Goal: Information Seeking & Learning: Learn about a topic

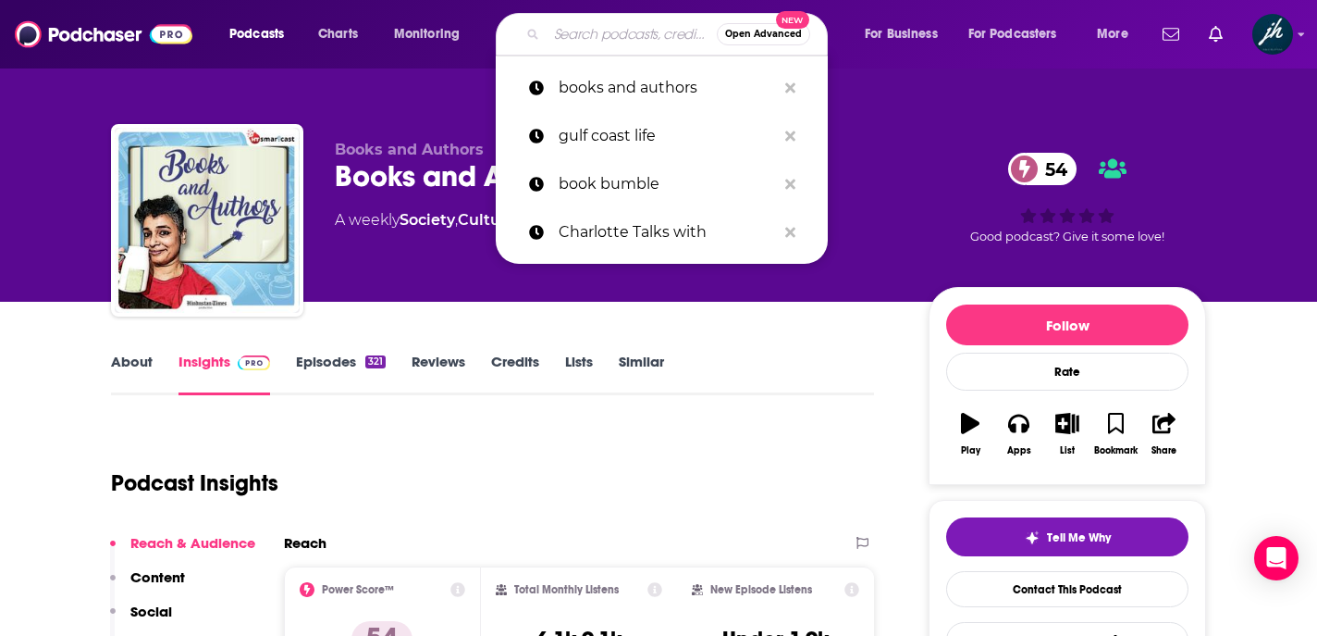
click at [562, 37] on input "Search podcasts, credits, & more..." at bounding box center [632, 34] width 170 height 30
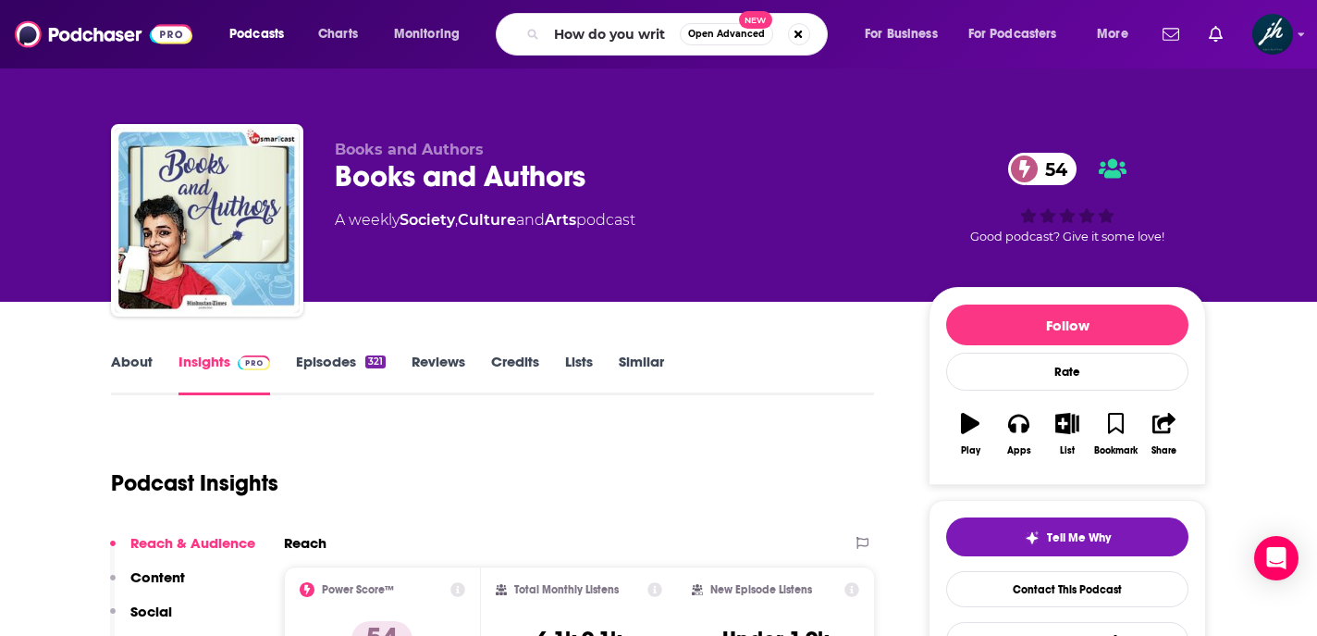
type input "How do you write"
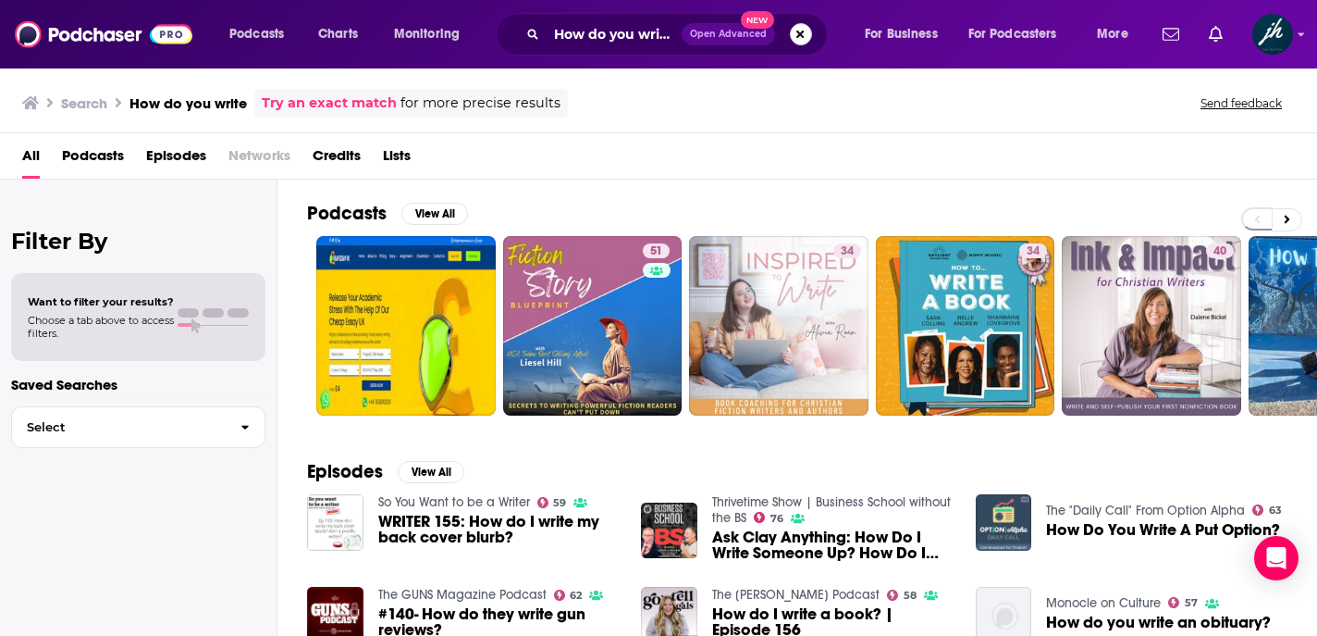
click at [801, 29] on button "Search podcasts, credits, & more..." at bounding box center [801, 34] width 22 height 22
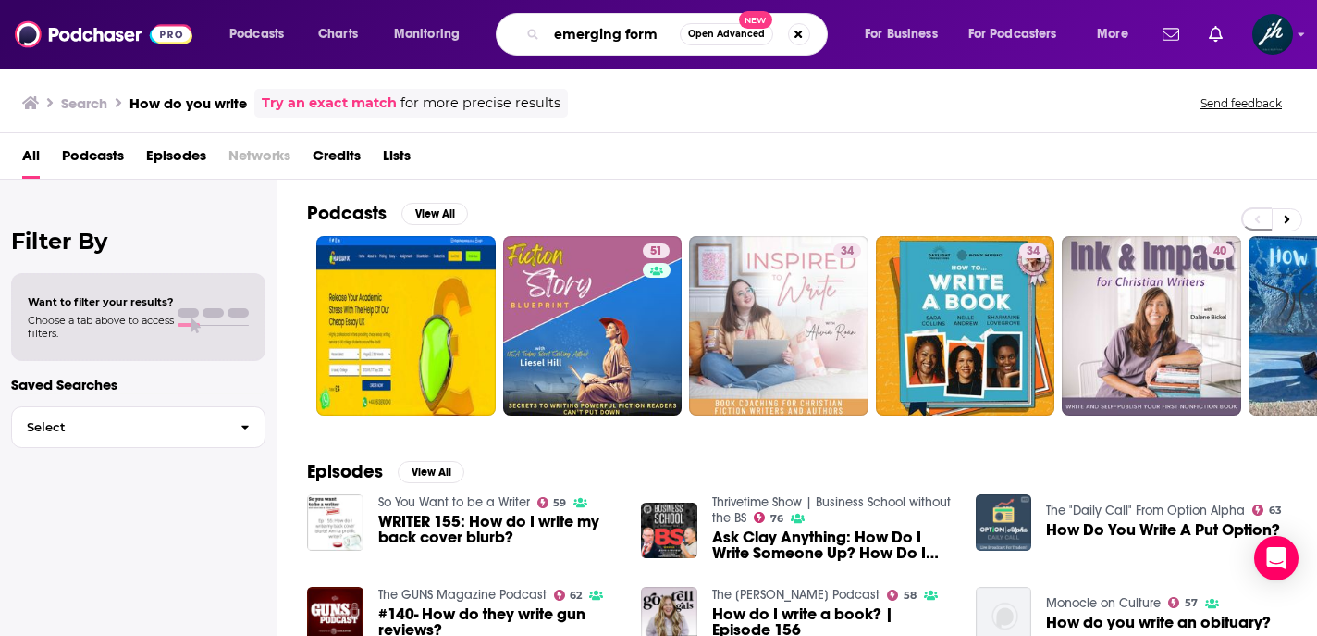
type input "emerging form"
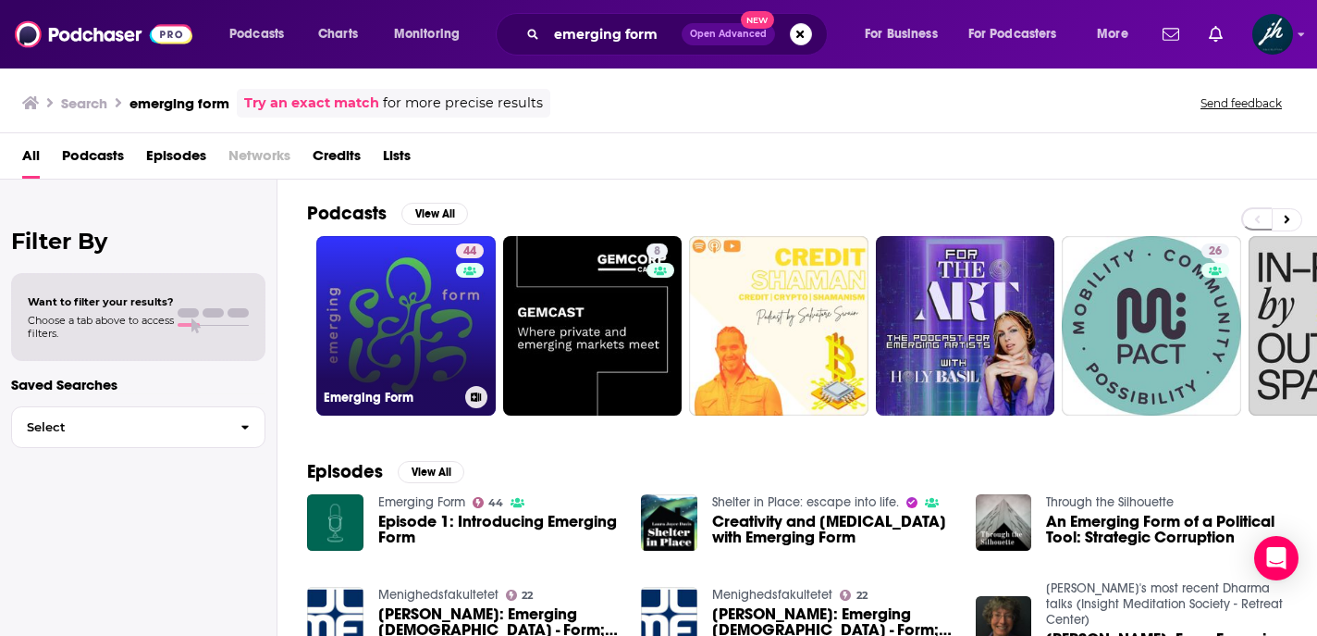
click at [422, 312] on link "44 Emerging Form" at bounding box center [405, 325] width 179 height 179
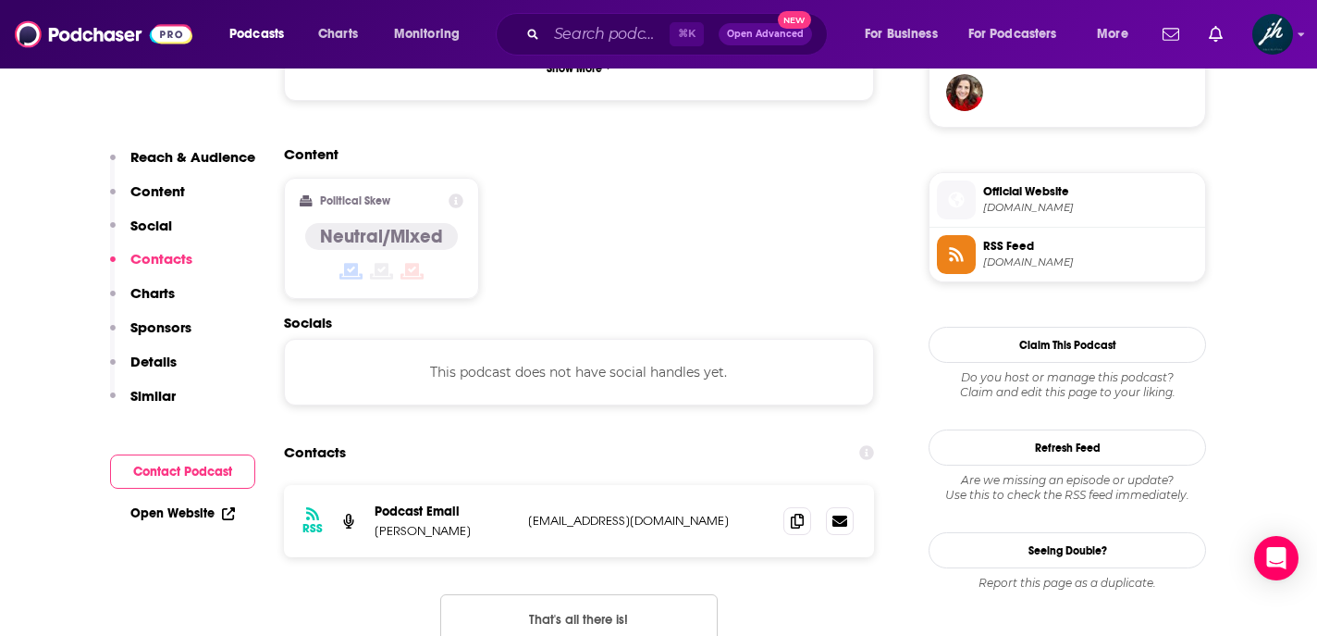
scroll to position [1404, 0]
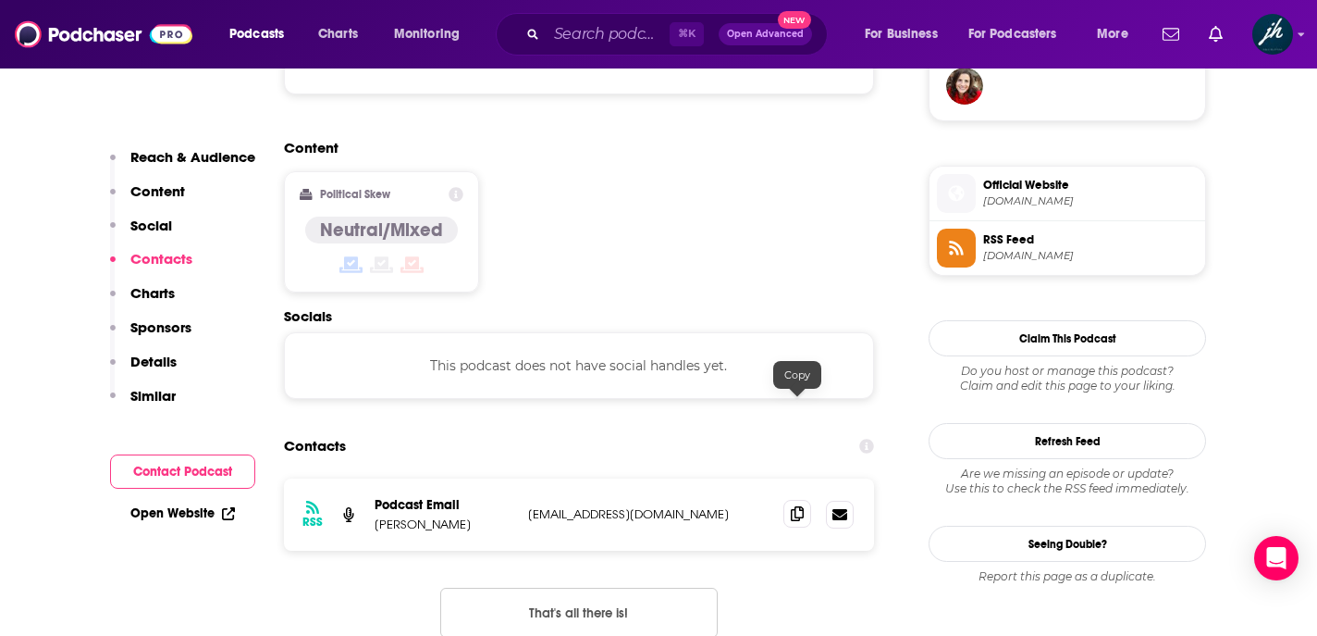
click at [796, 506] on icon at bounding box center [797, 513] width 13 height 15
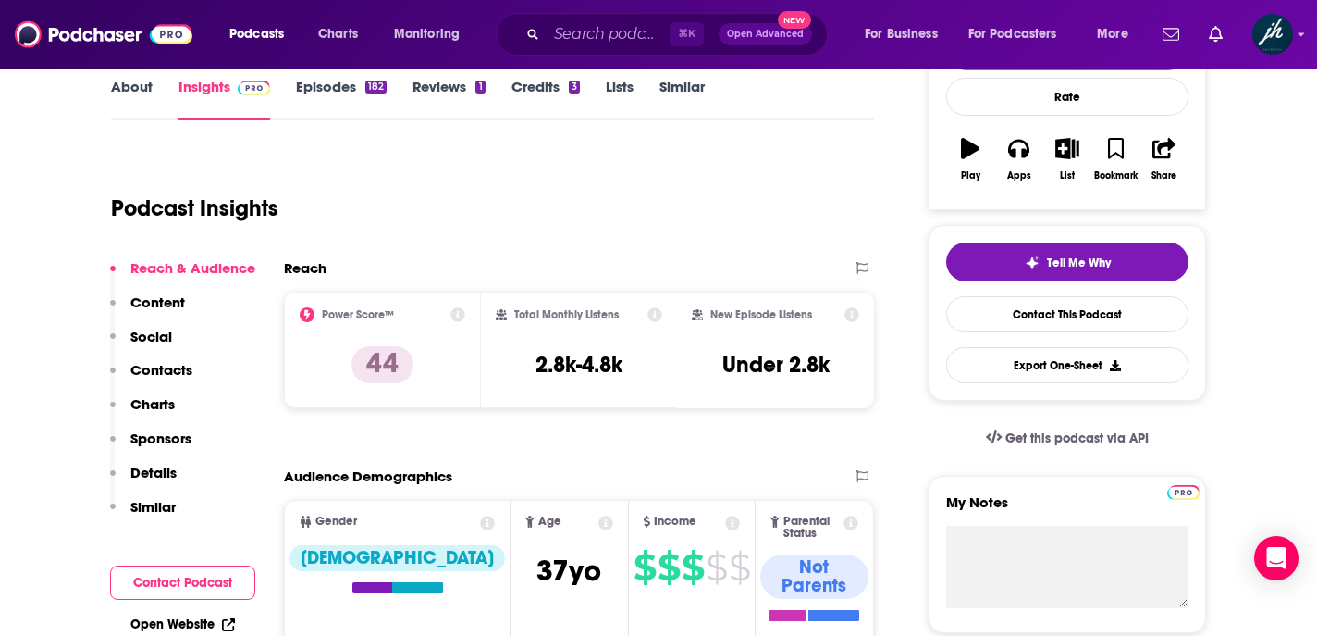
scroll to position [273, 0]
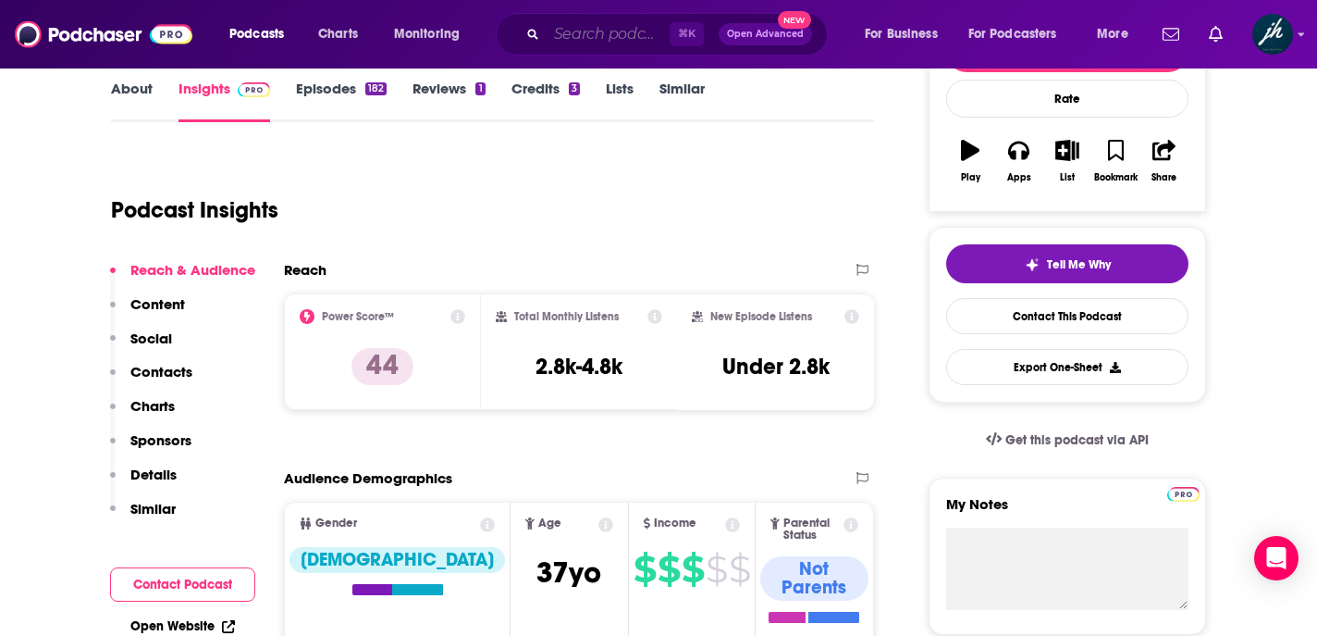
click at [585, 24] on input "Search podcasts, credits, & more..." at bounding box center [608, 34] width 123 height 30
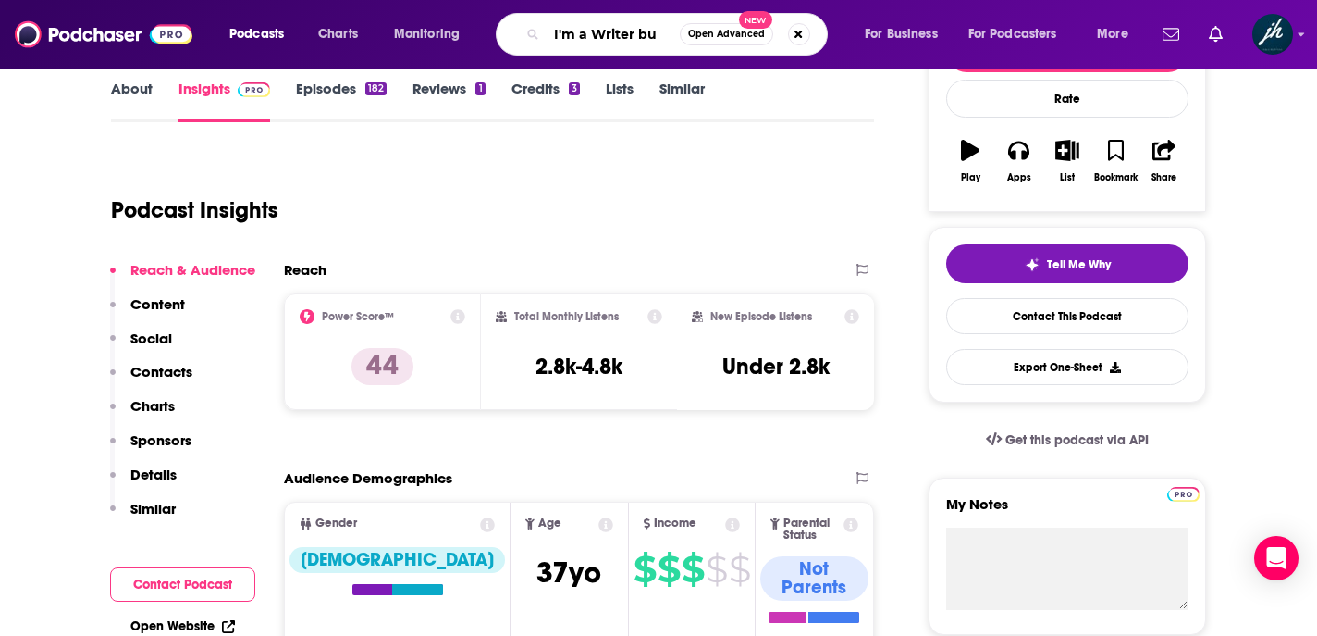
type input "I'm a Writer but"
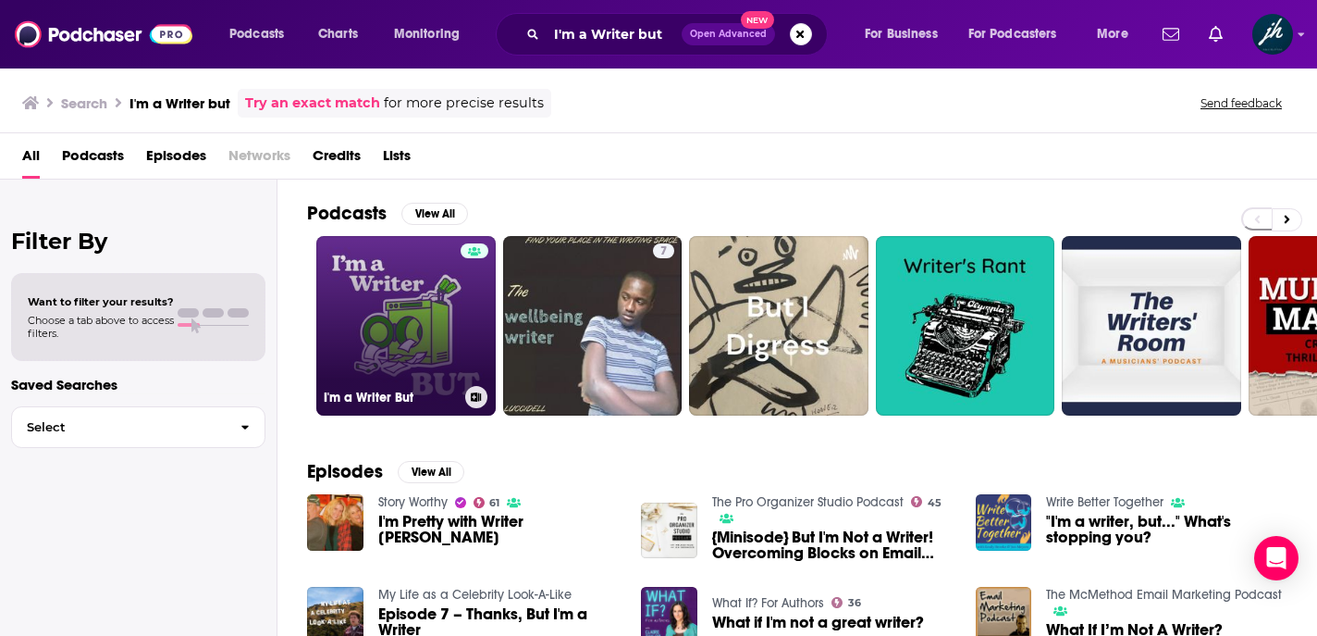
click at [405, 328] on link "I'm a Writer But" at bounding box center [405, 325] width 179 height 179
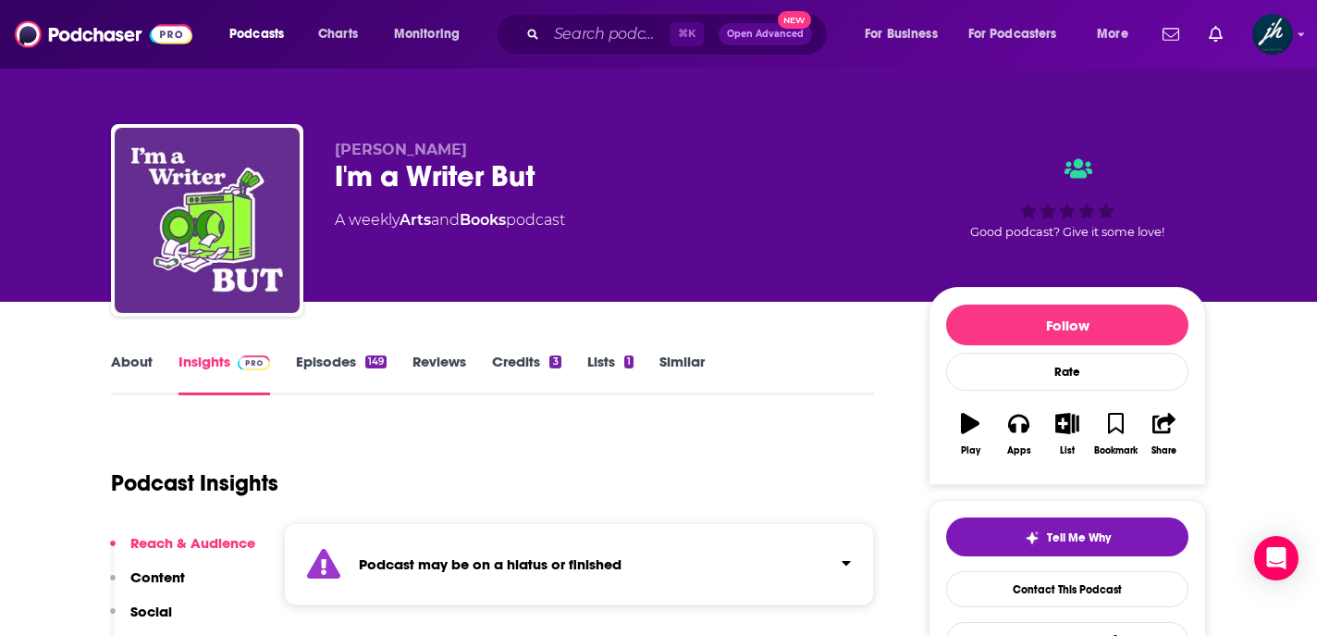
click at [138, 358] on link "About" at bounding box center [132, 373] width 42 height 43
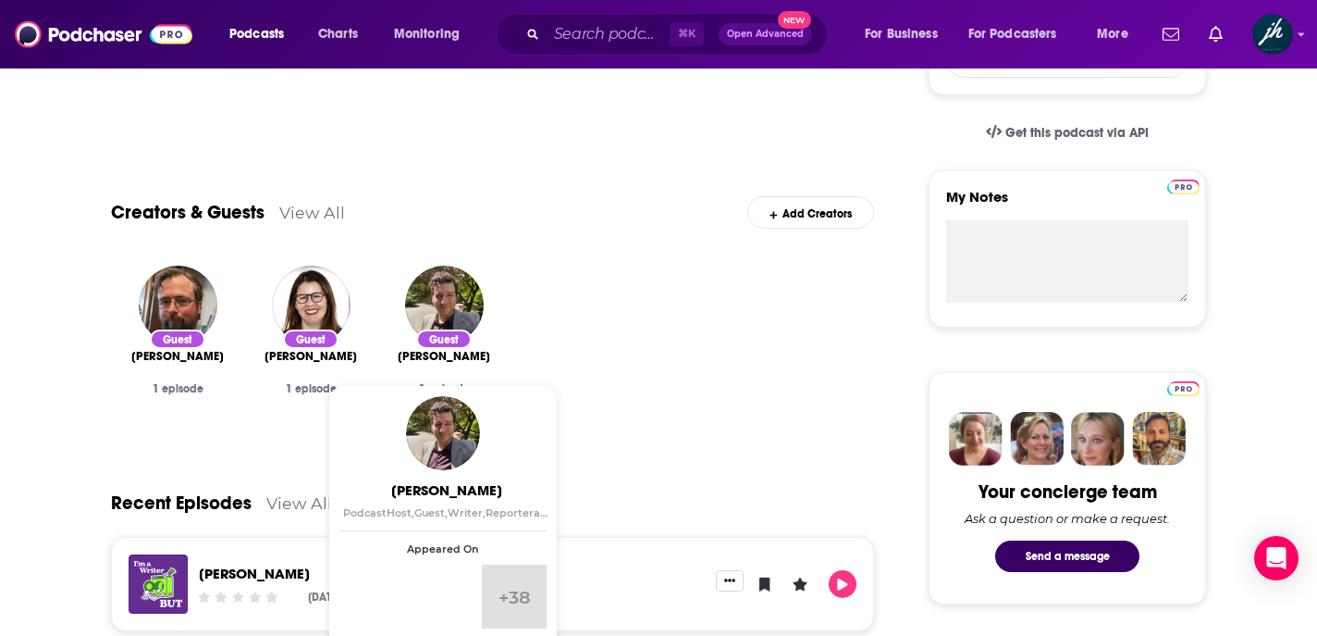
scroll to position [587, 0]
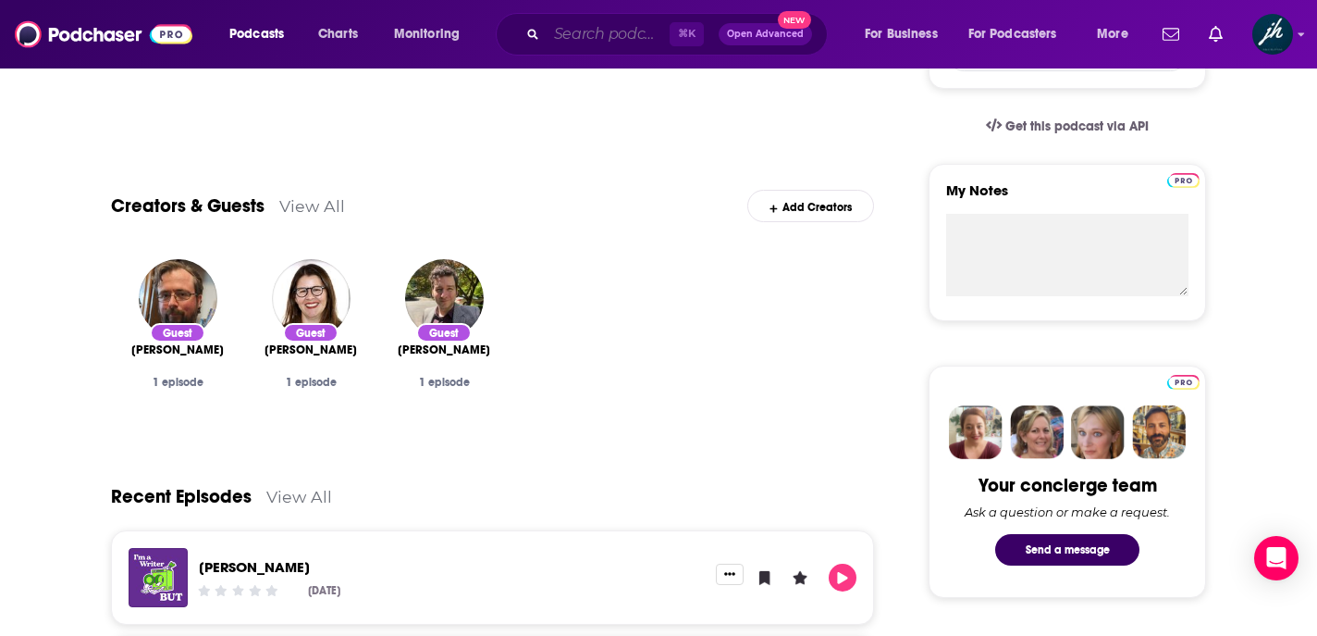
click at [571, 33] on input "Search podcasts, credits, & more..." at bounding box center [608, 34] width 123 height 30
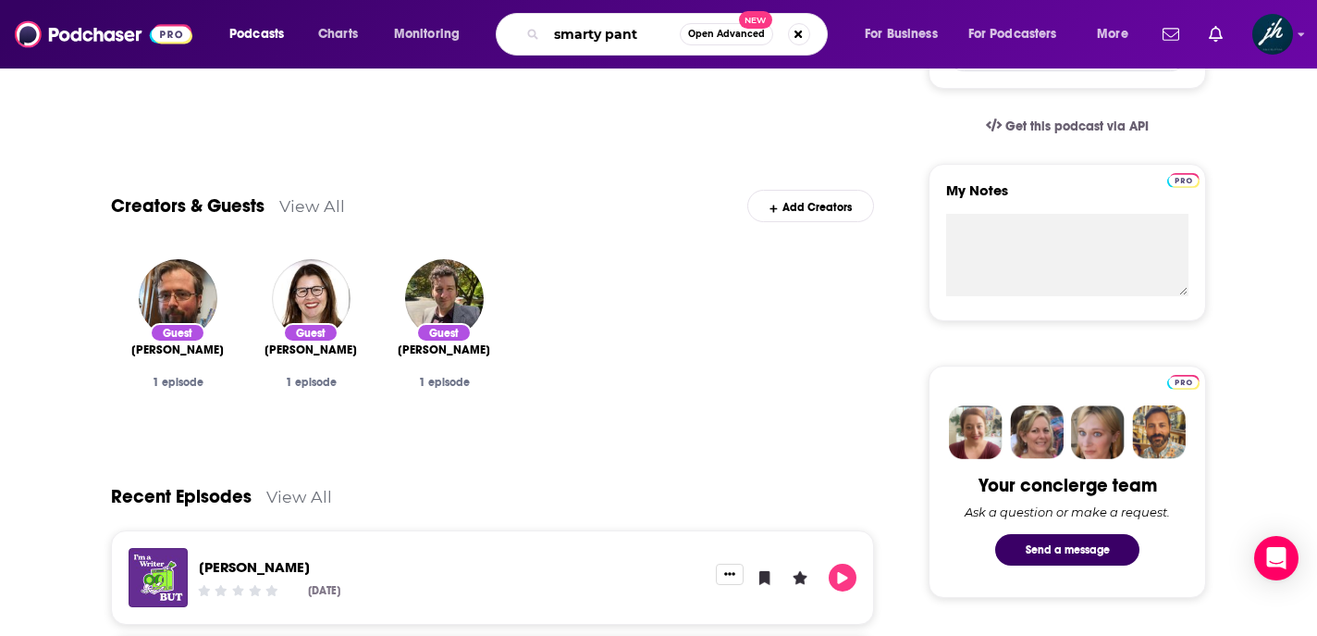
type input "smarty pants"
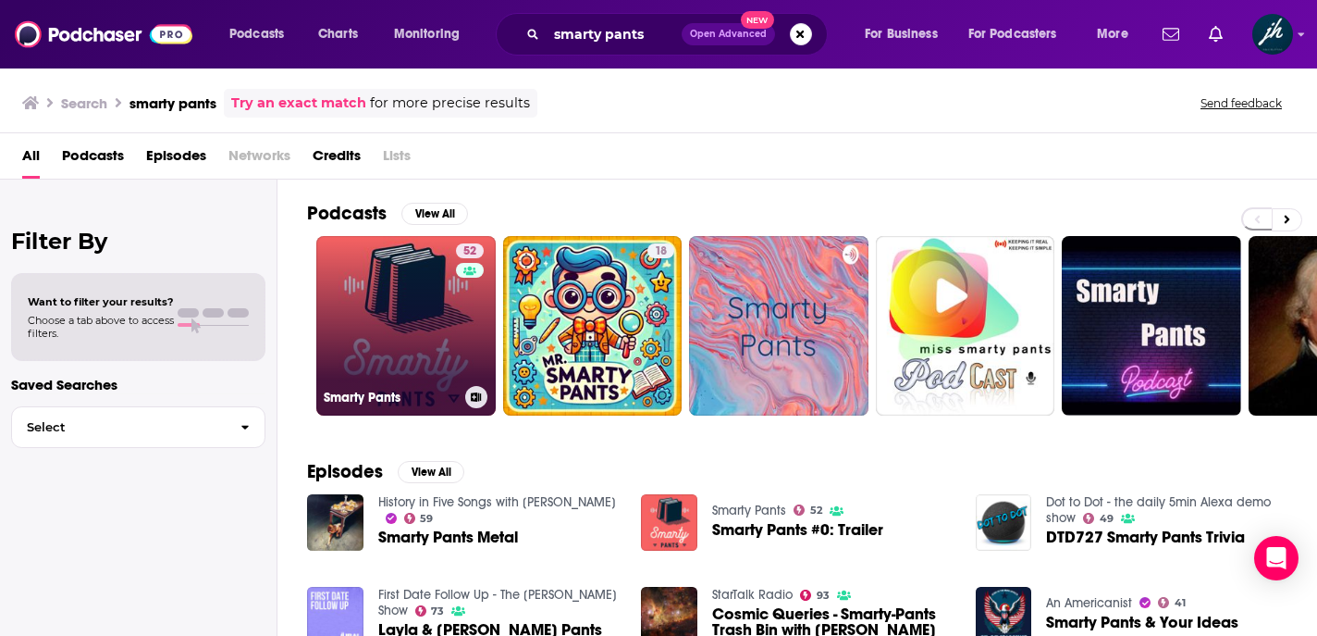
click at [391, 337] on link "52 Smarty Pants" at bounding box center [405, 325] width 179 height 179
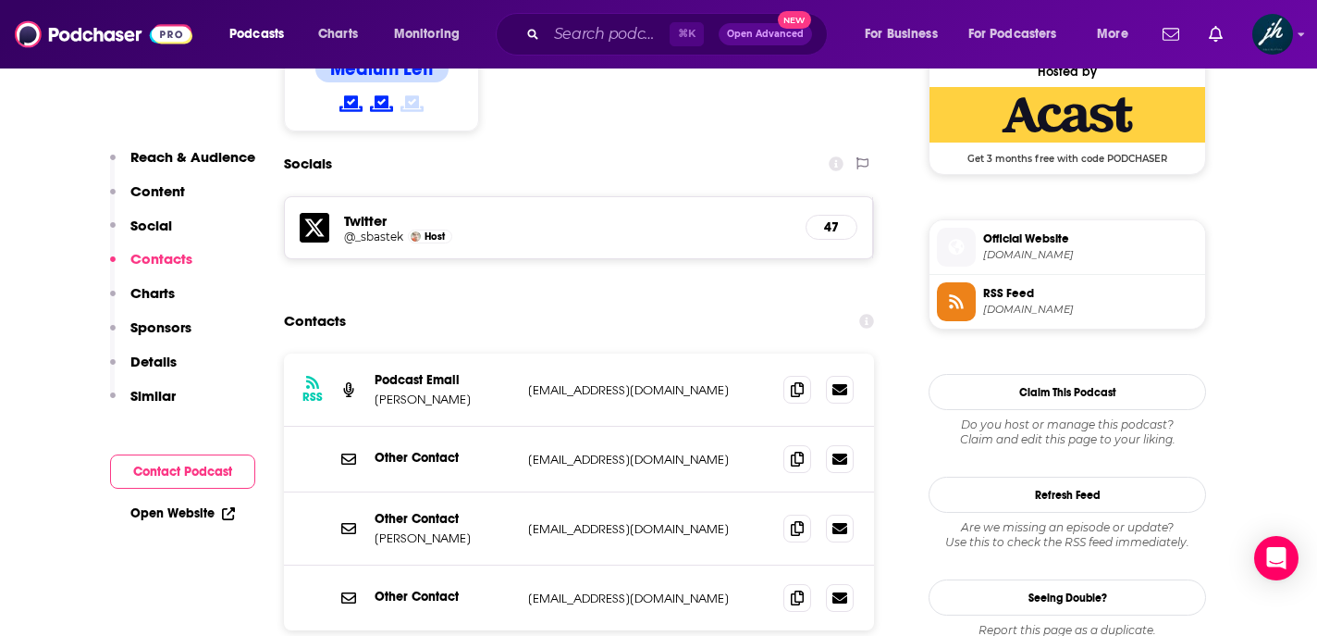
scroll to position [1519, 0]
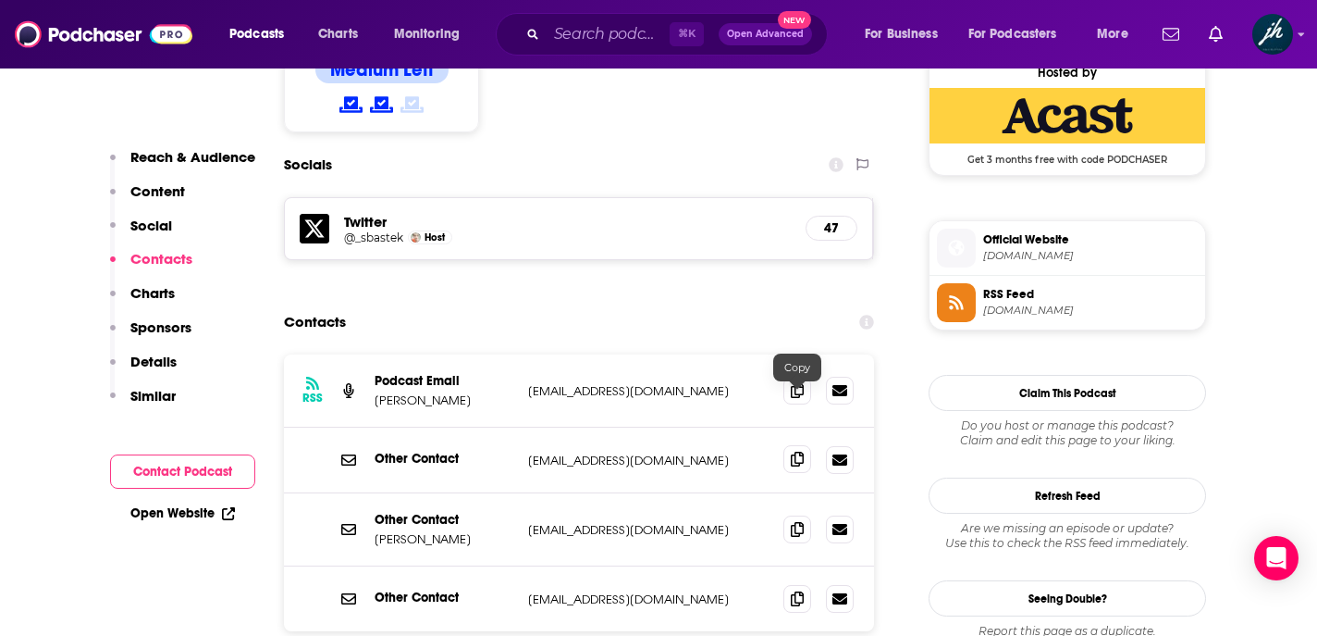
click at [798, 451] on icon at bounding box center [797, 458] width 13 height 15
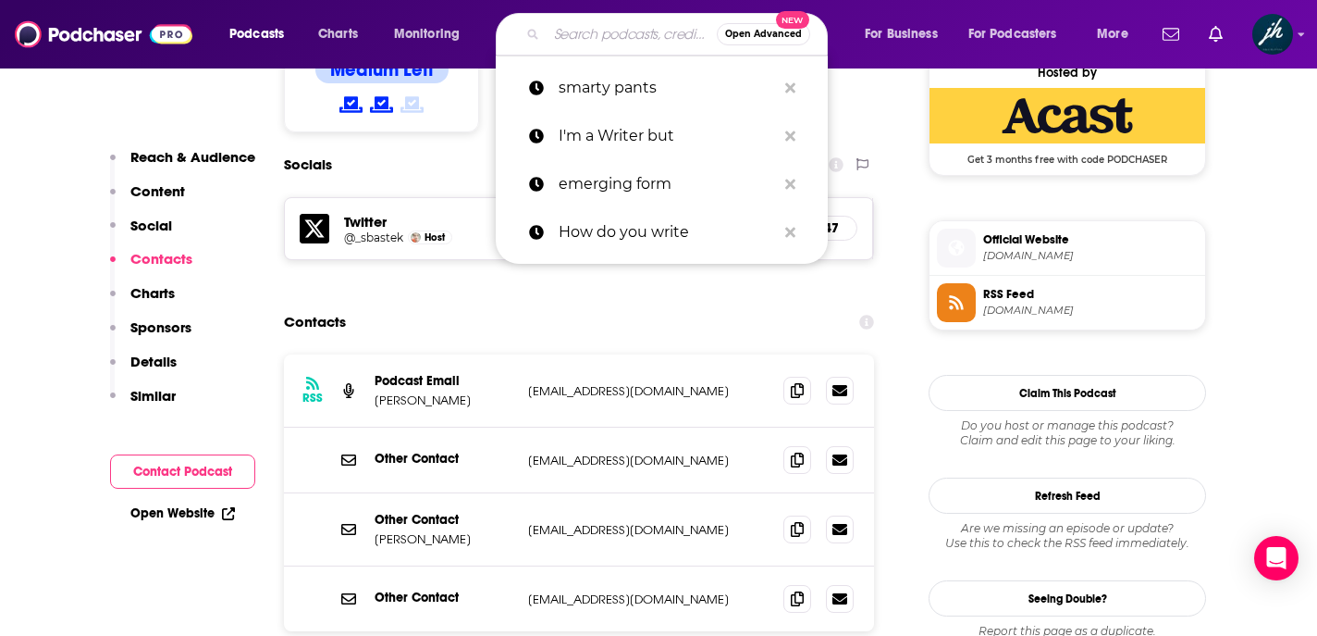
click at [568, 30] on input "Search podcasts, credits, & more..." at bounding box center [632, 34] width 170 height 30
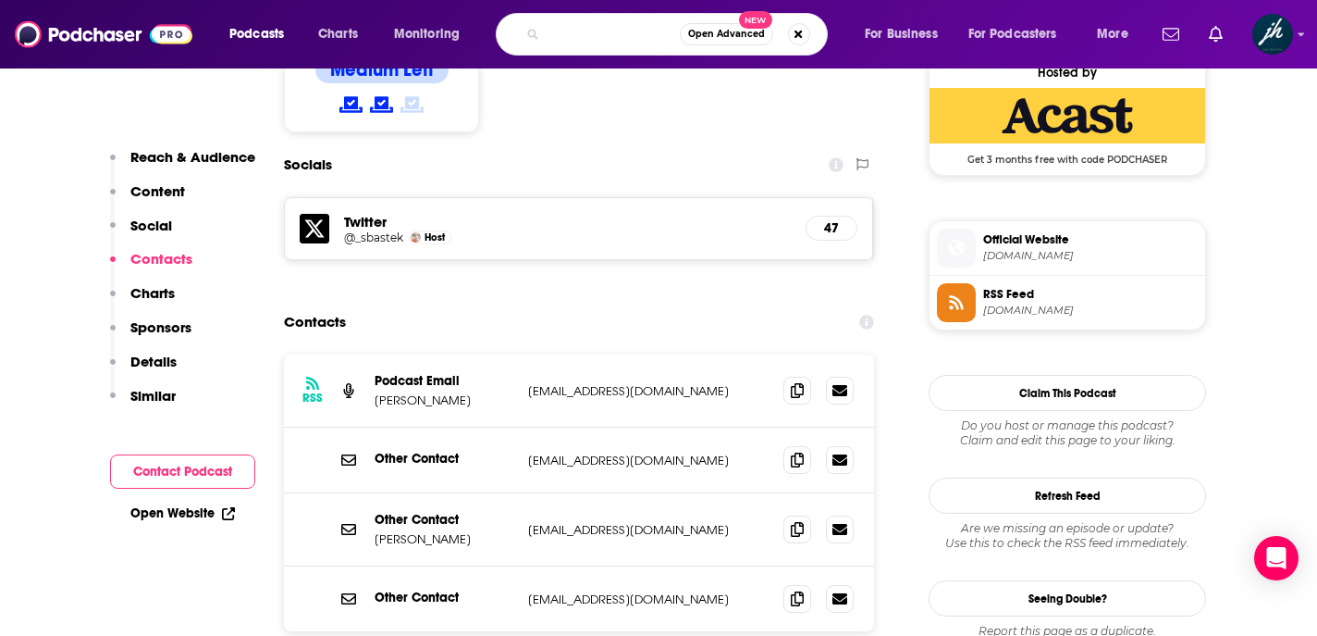
scroll to position [0, 136]
type input "The Literary Life with [PERSON_NAME]"
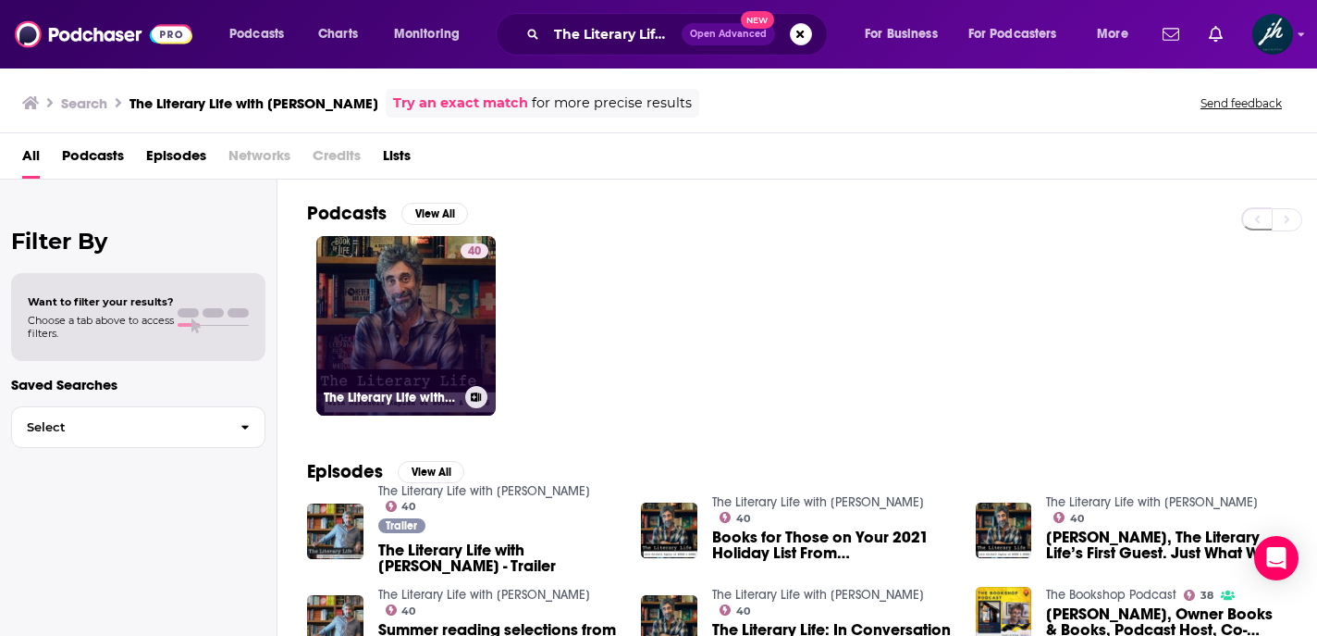
click at [403, 333] on link "40 The Literary Life with [PERSON_NAME]" at bounding box center [405, 325] width 179 height 179
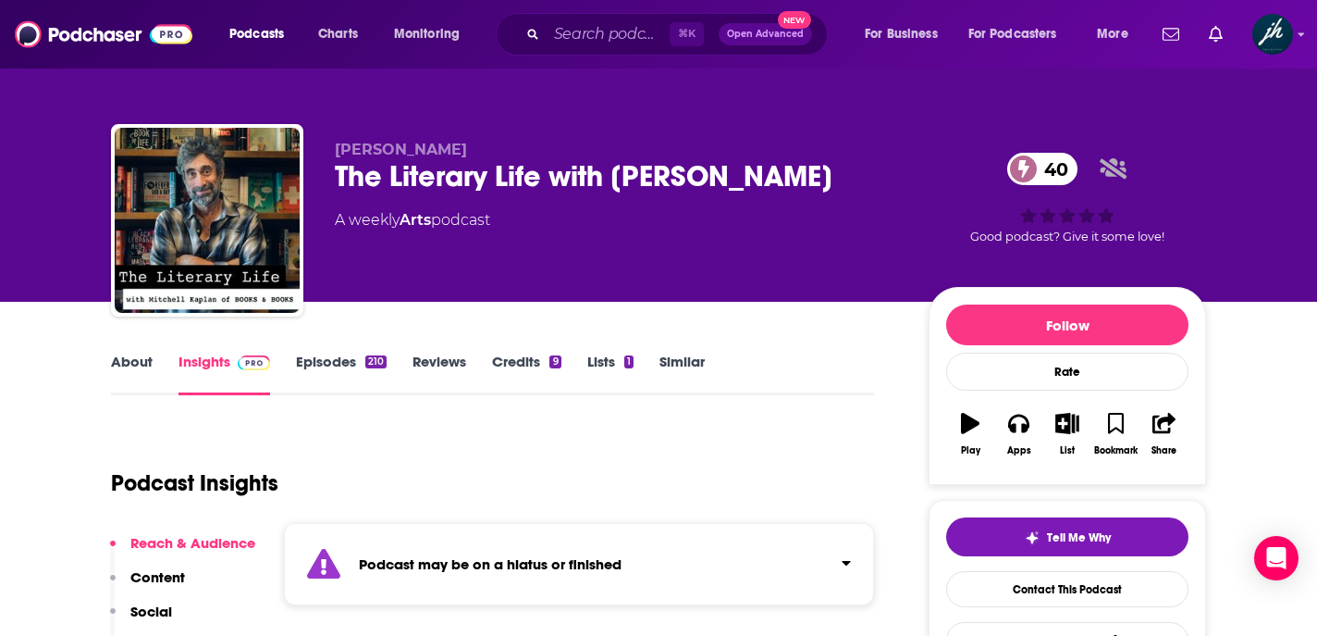
click at [134, 357] on link "About" at bounding box center [132, 373] width 42 height 43
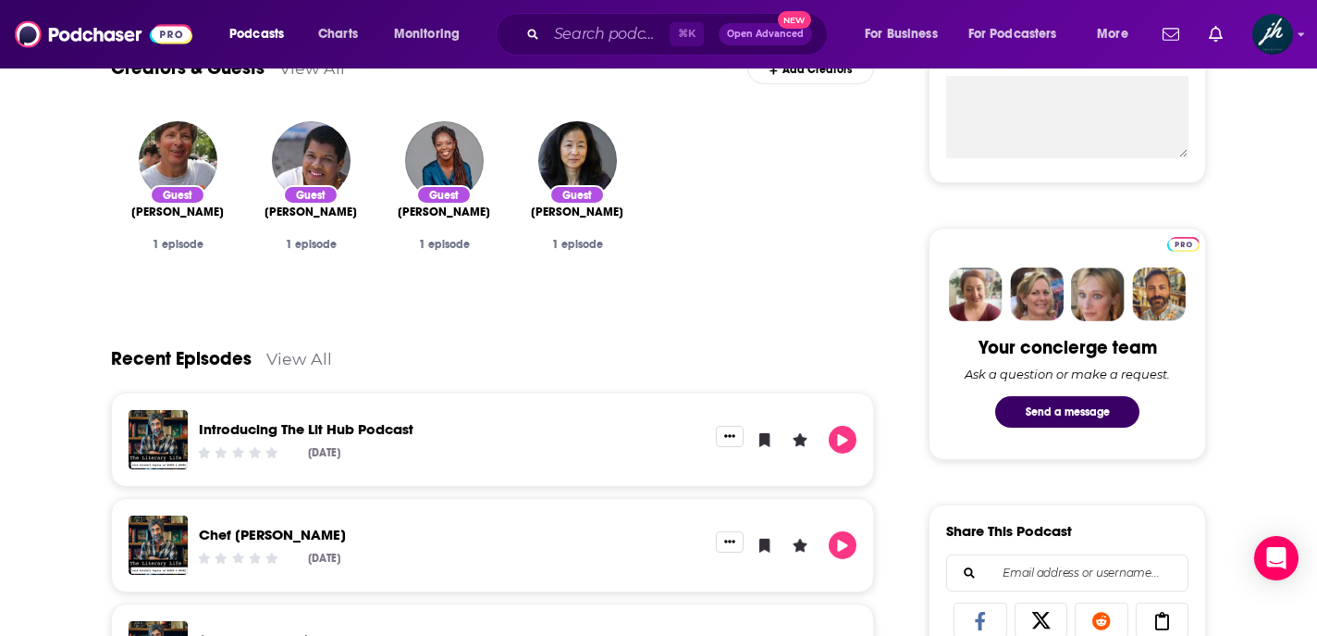
scroll to position [728, 0]
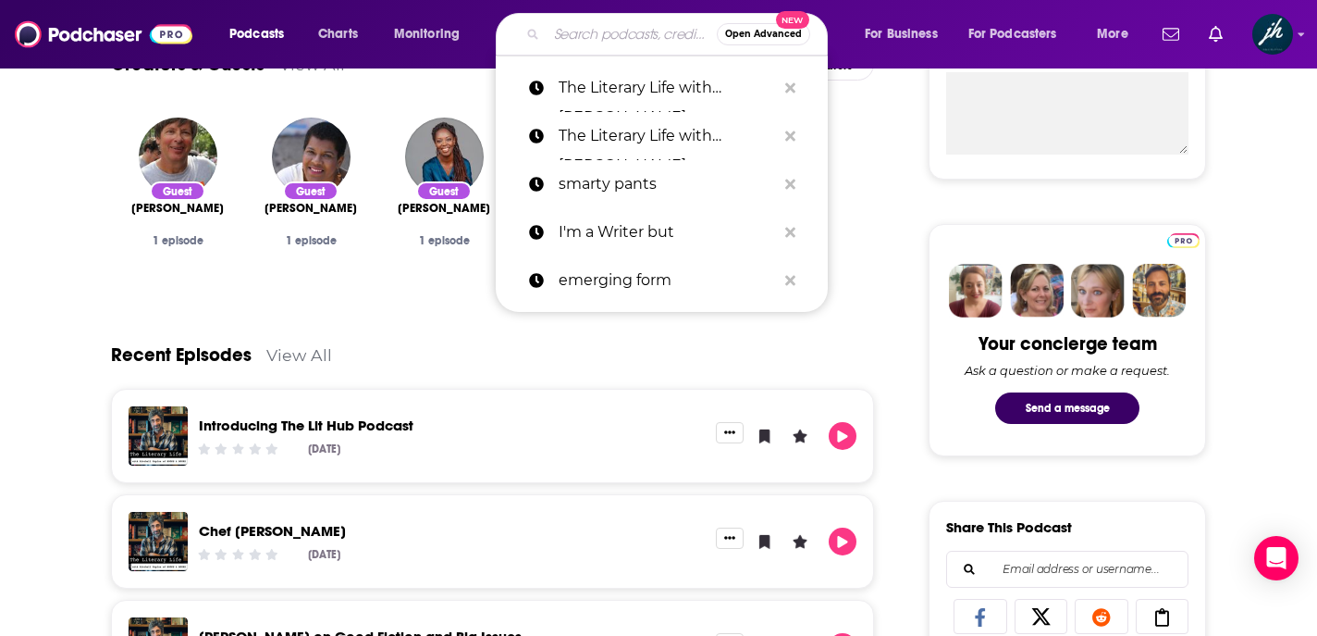
click at [587, 36] on input "Search podcasts, credits, & more..." at bounding box center [632, 34] width 170 height 30
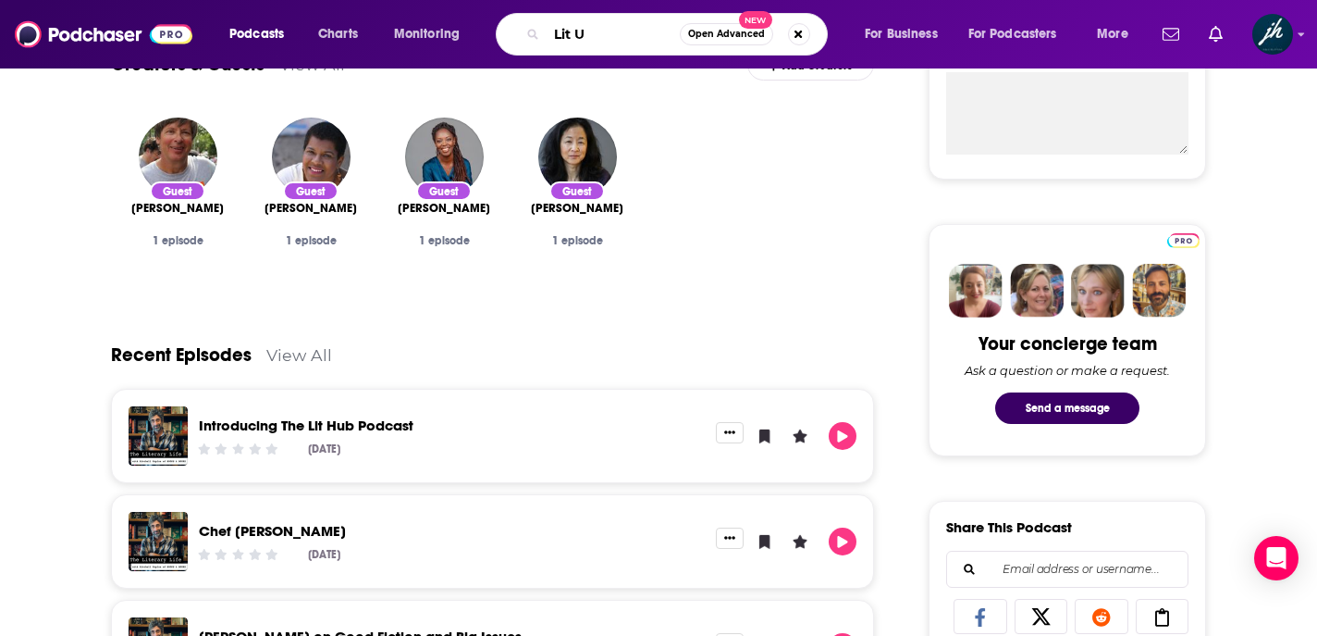
type input "Lit Up"
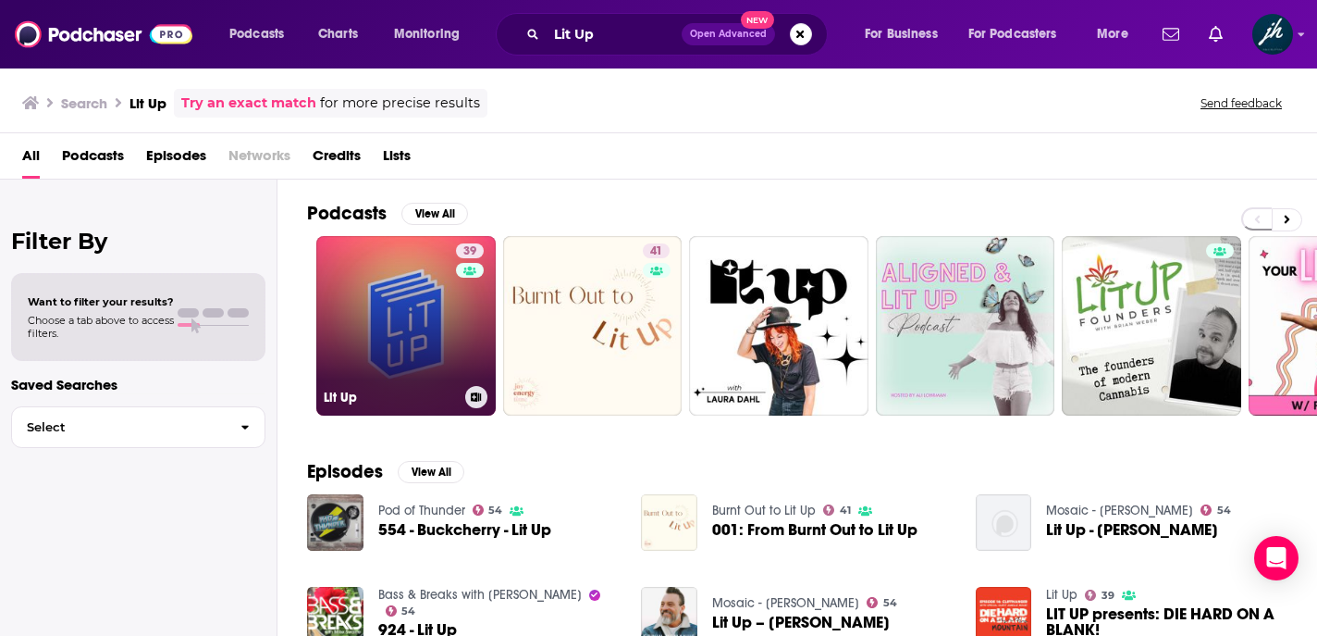
click at [415, 296] on link "39 Lit Up" at bounding box center [405, 325] width 179 height 179
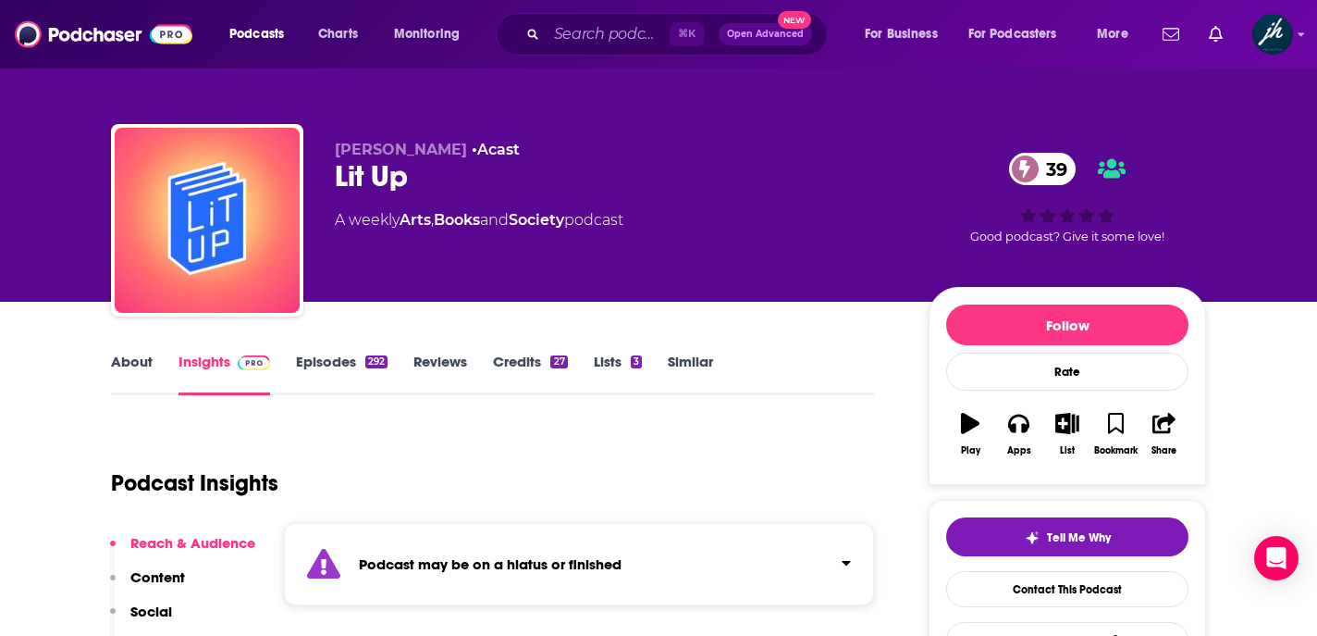
click at [131, 362] on link "About" at bounding box center [132, 373] width 42 height 43
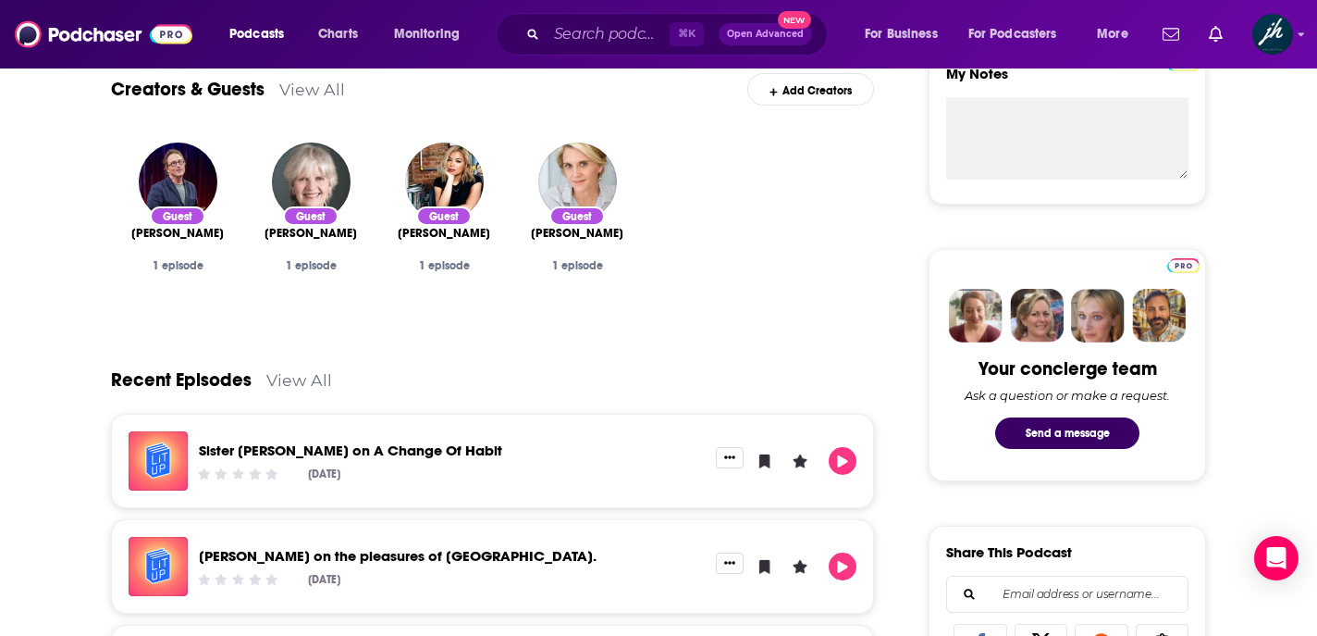
scroll to position [780, 0]
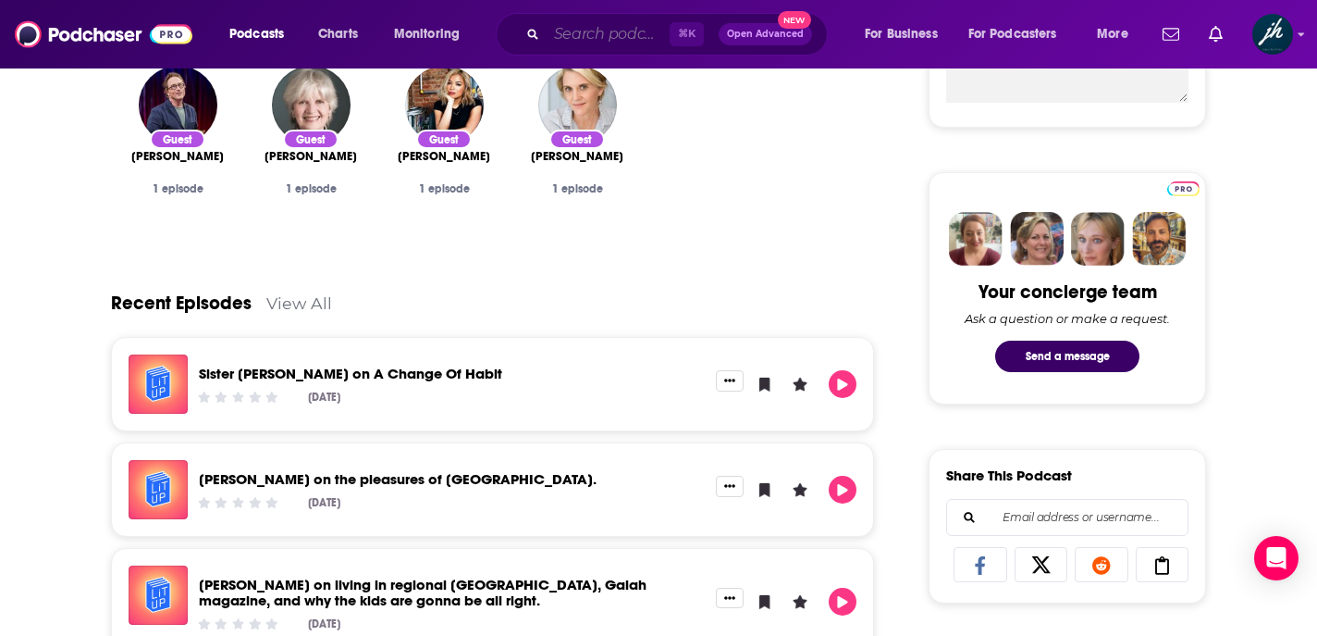
click at [577, 34] on input "Search podcasts, credits, & more..." at bounding box center [608, 34] width 123 height 30
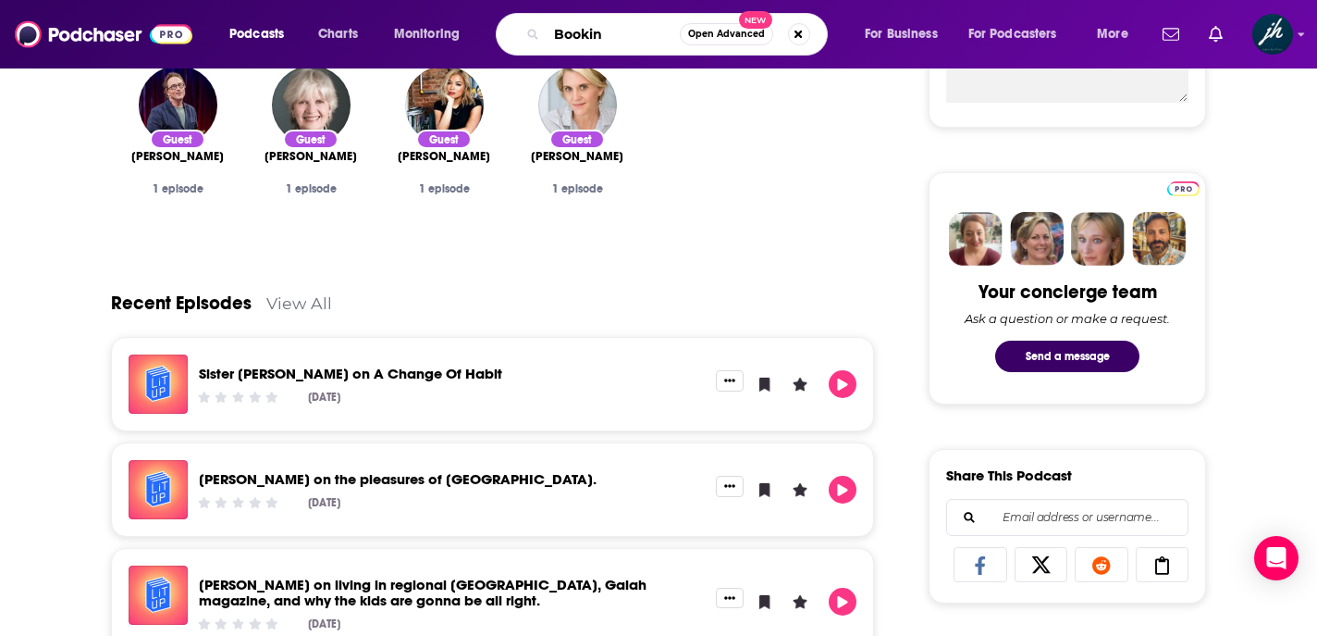
type input "Bookin'"
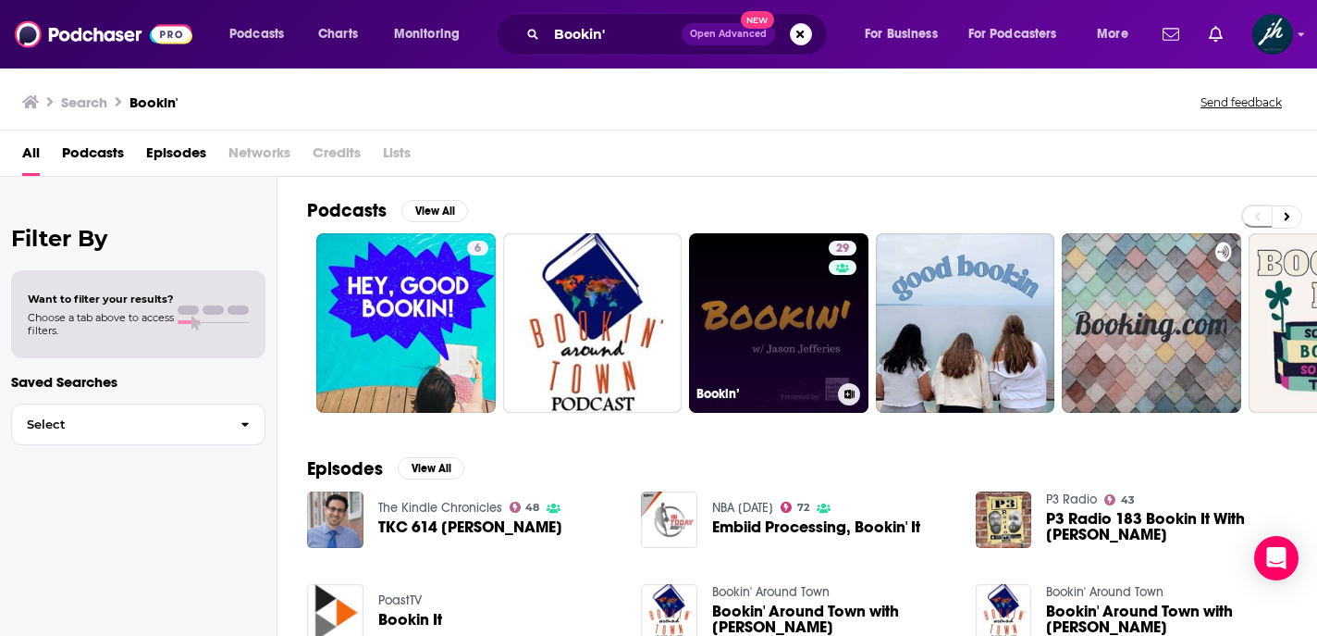
click at [774, 336] on link "29 Bookin’" at bounding box center [778, 322] width 179 height 179
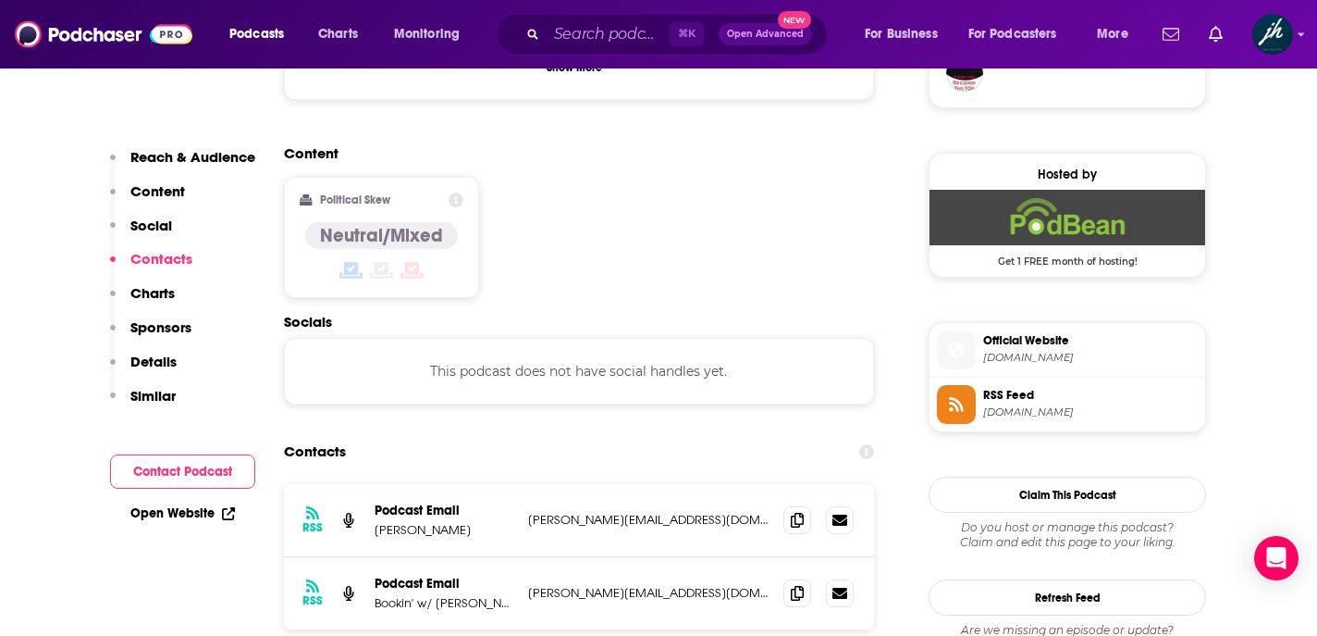
scroll to position [1421, 0]
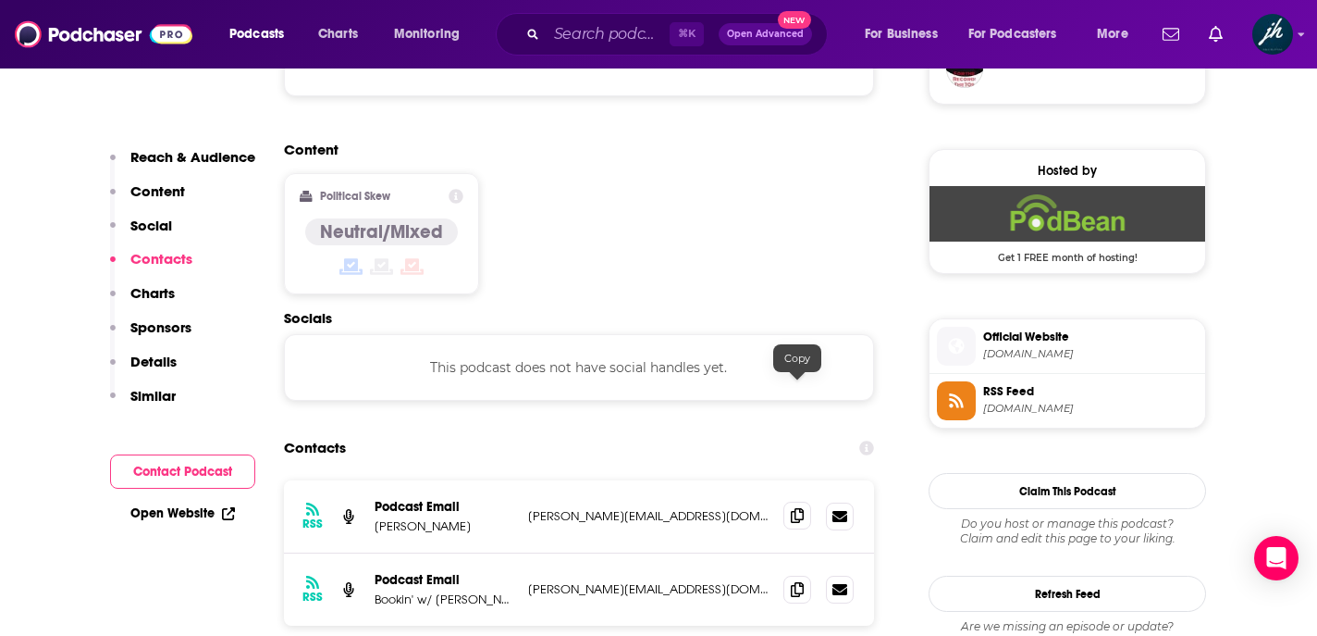
click at [796, 508] on icon at bounding box center [797, 515] width 13 height 15
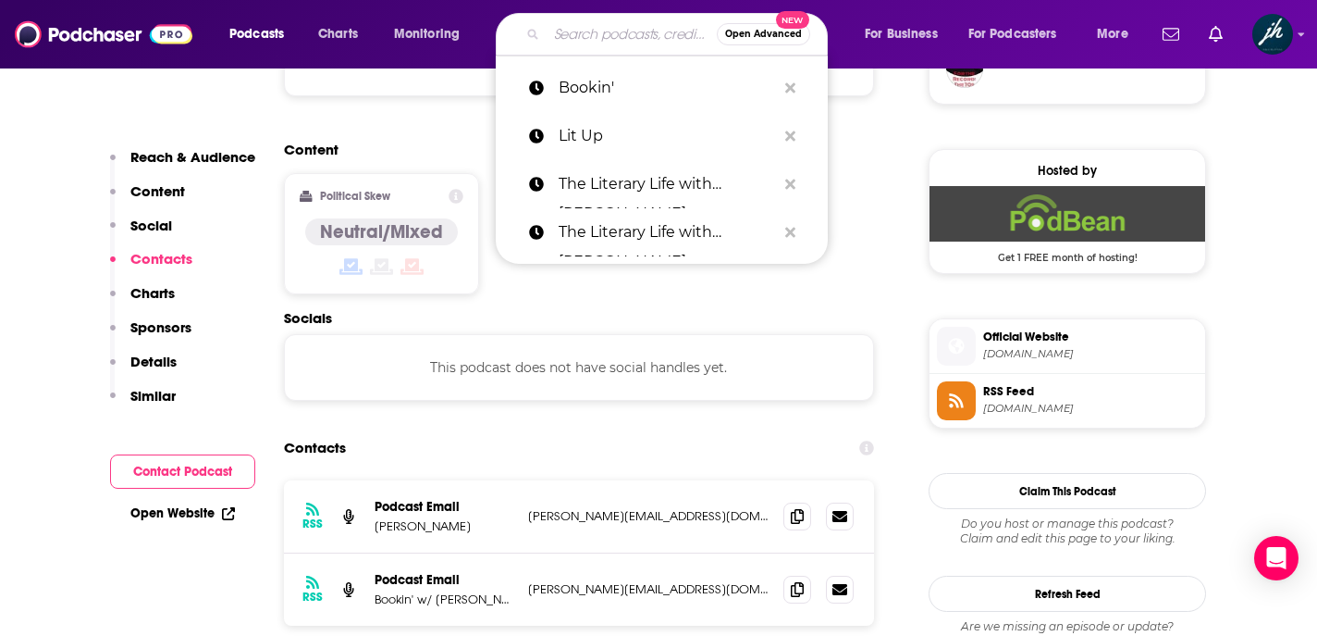
click at [575, 37] on input "Search podcasts, credits, & more..." at bounding box center [632, 34] width 170 height 30
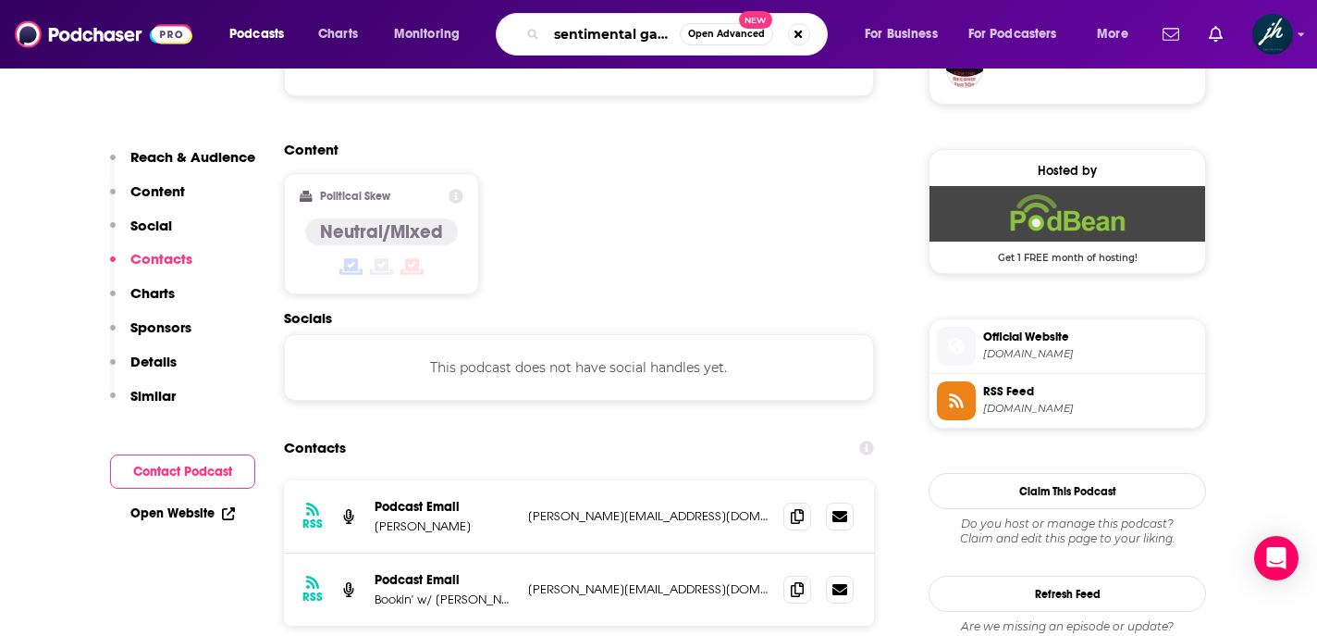
scroll to position [0, 0]
type input "sentimental garbage"
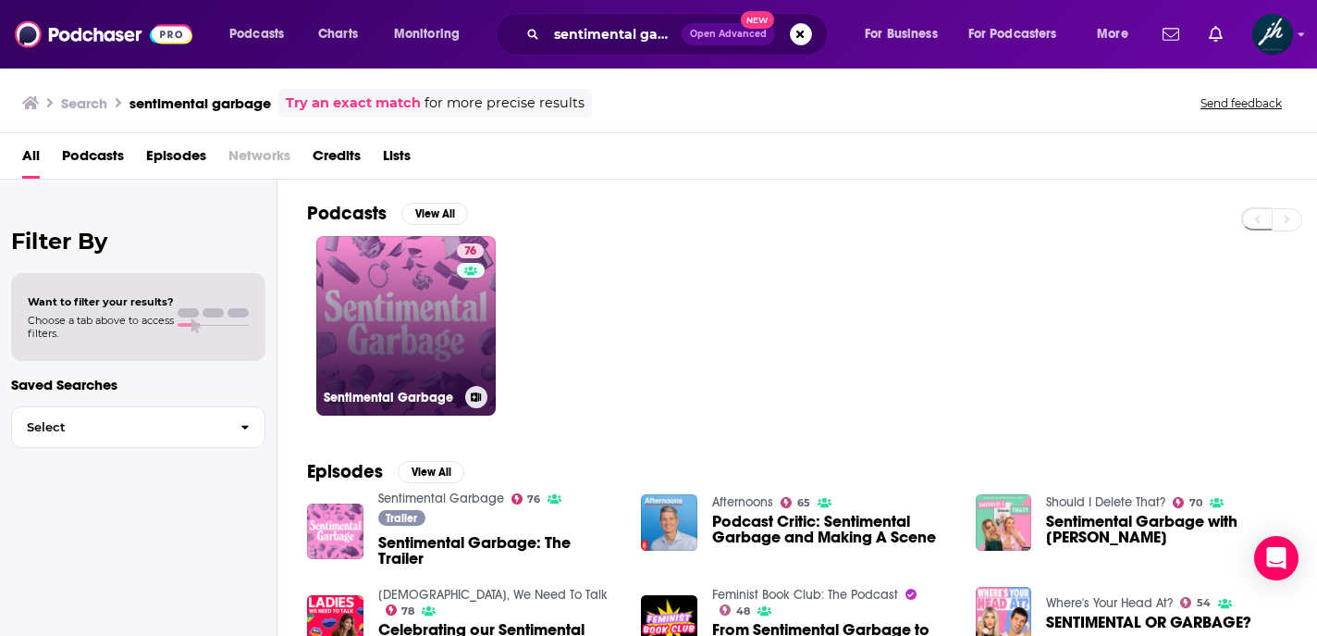
click at [406, 280] on link "76 Sentimental Garbage" at bounding box center [405, 325] width 179 height 179
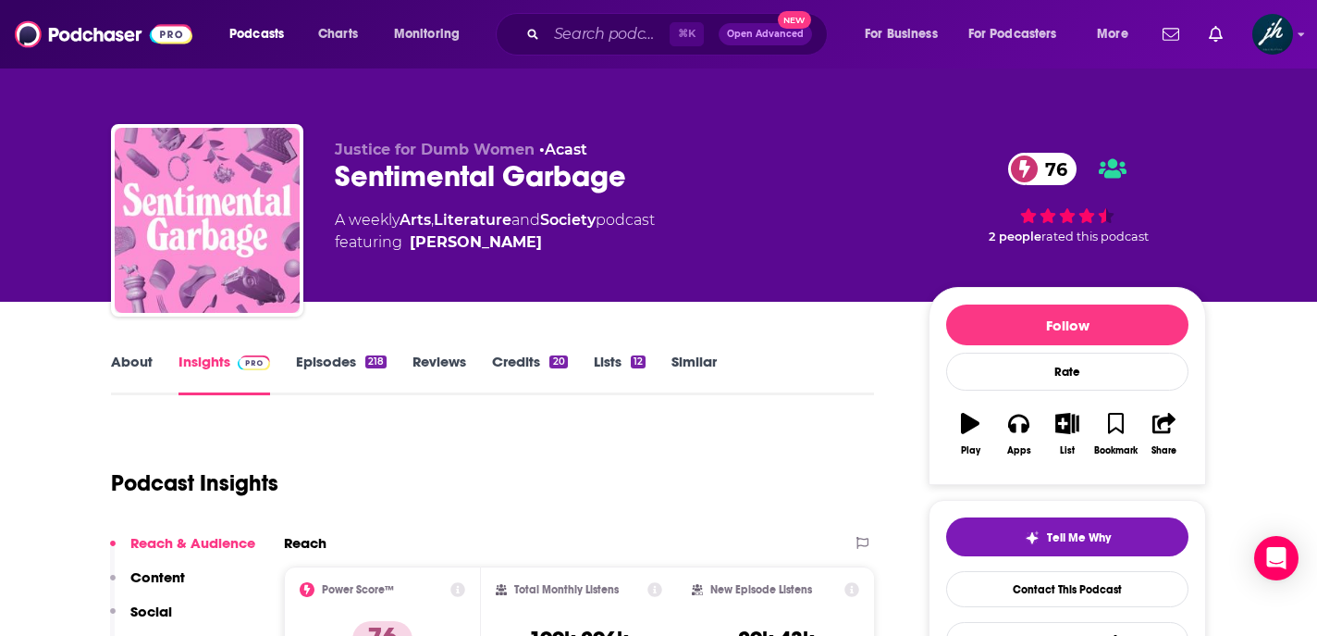
click at [136, 362] on link "About" at bounding box center [132, 373] width 42 height 43
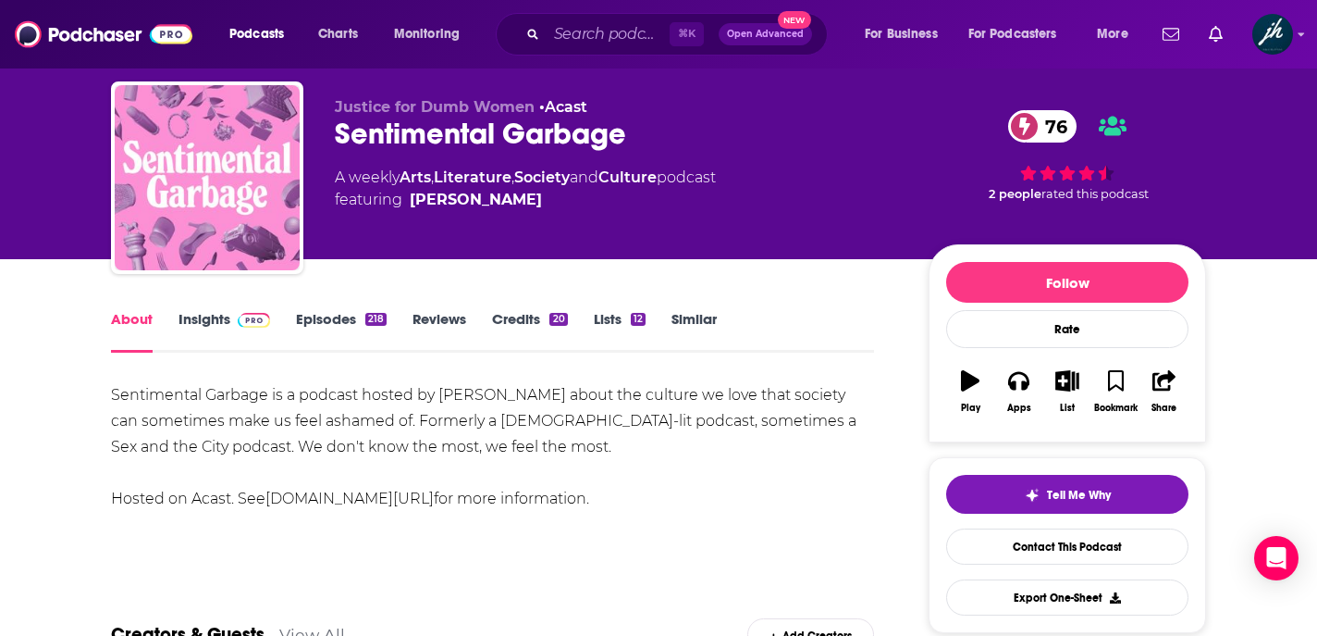
scroll to position [58, 0]
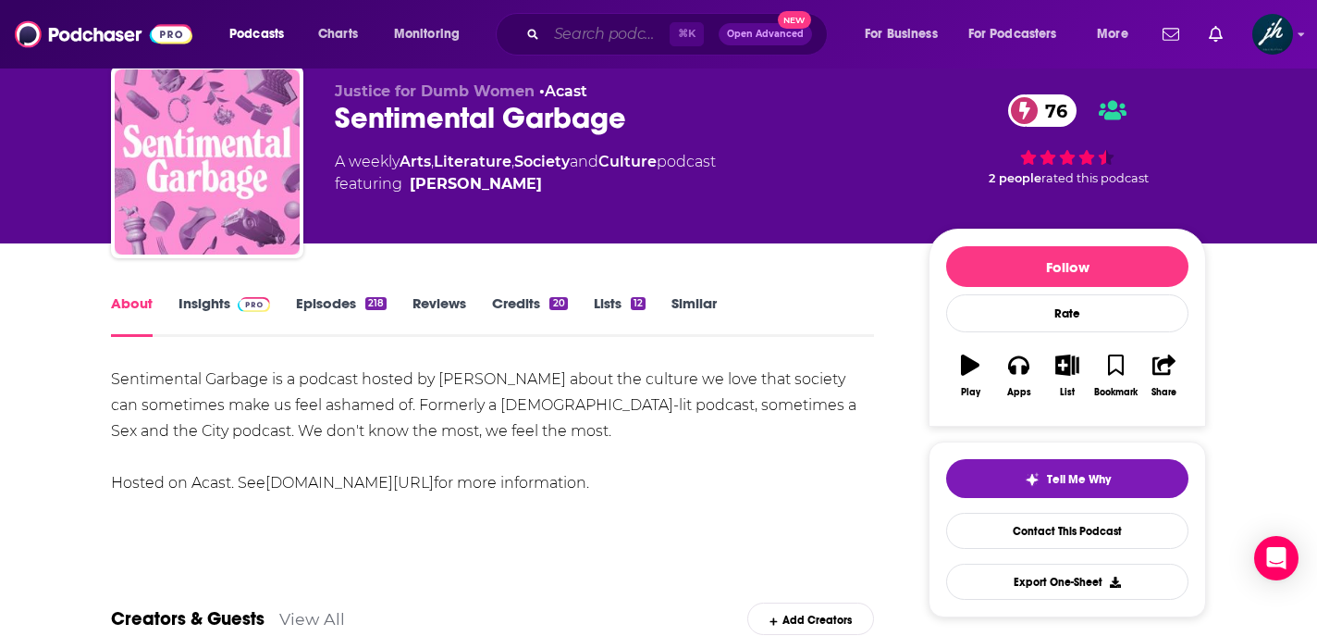
click at [583, 31] on input "Search podcasts, credits, & more..." at bounding box center [608, 34] width 123 height 30
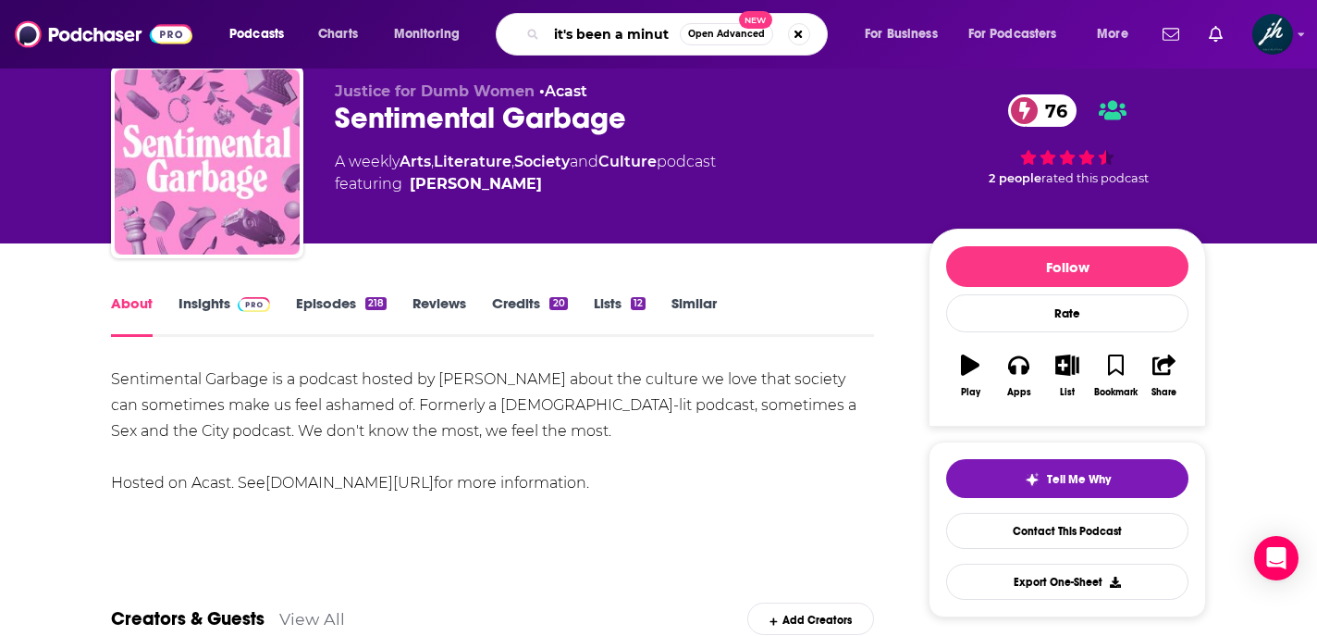
type input "it's been a minute"
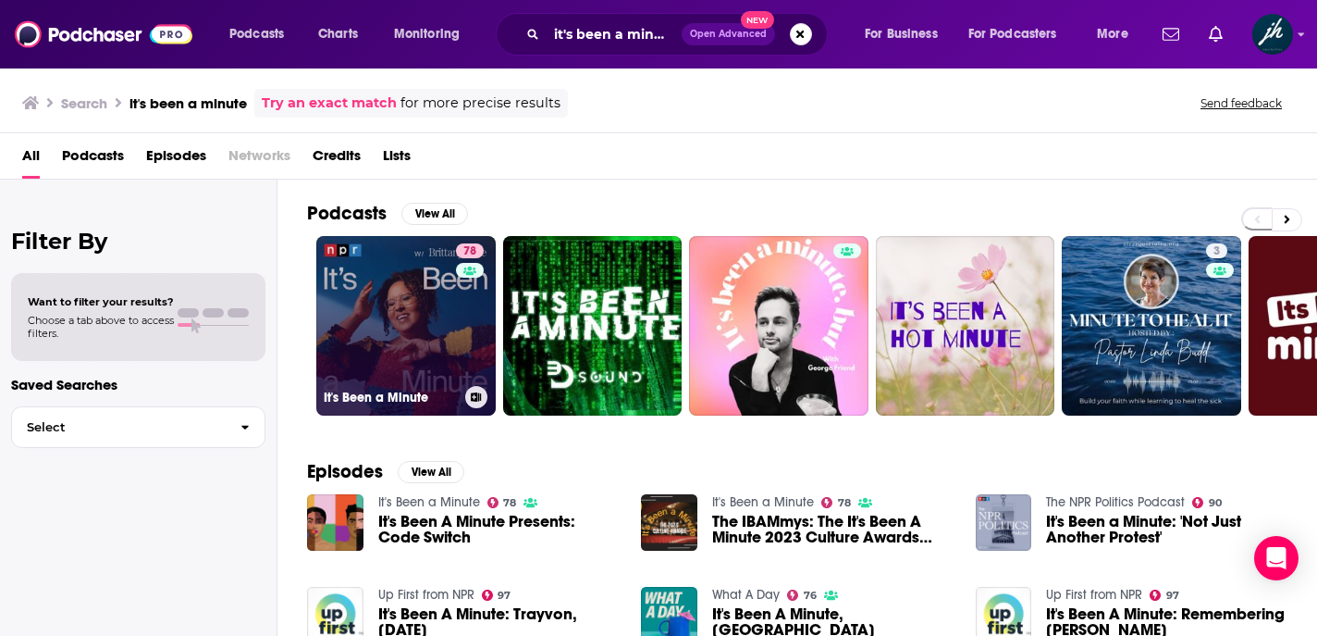
click at [410, 293] on link "78 It's Been a Minute" at bounding box center [405, 325] width 179 height 179
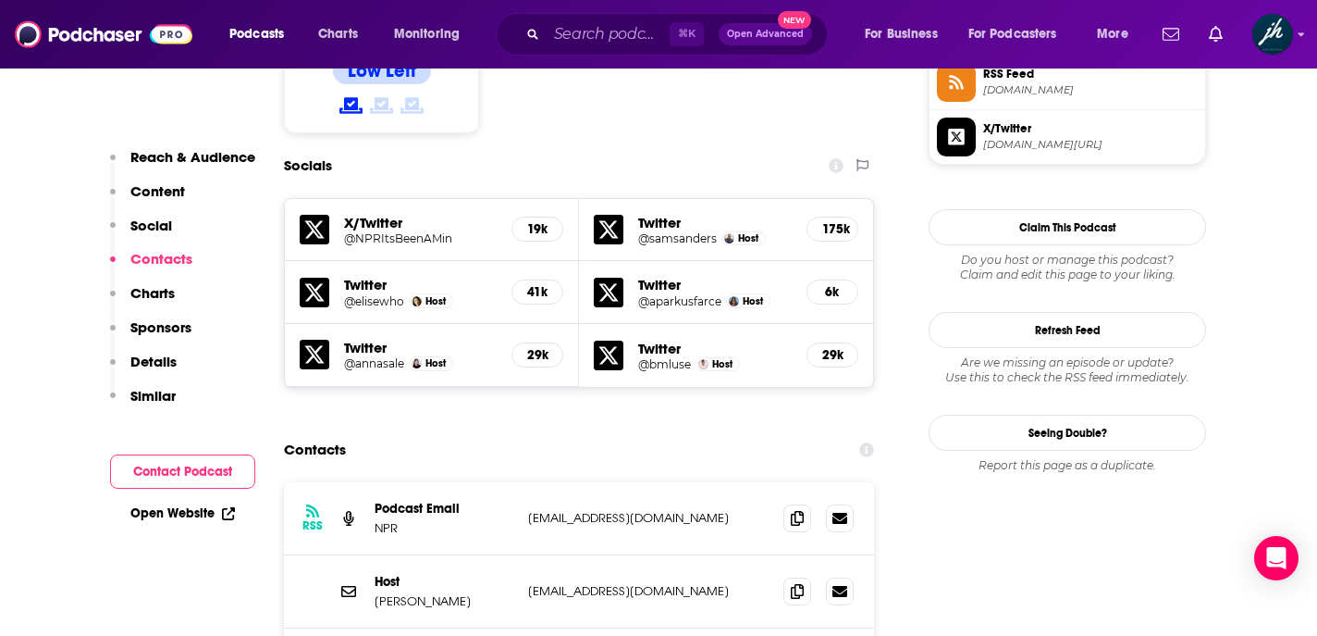
scroll to position [1574, 0]
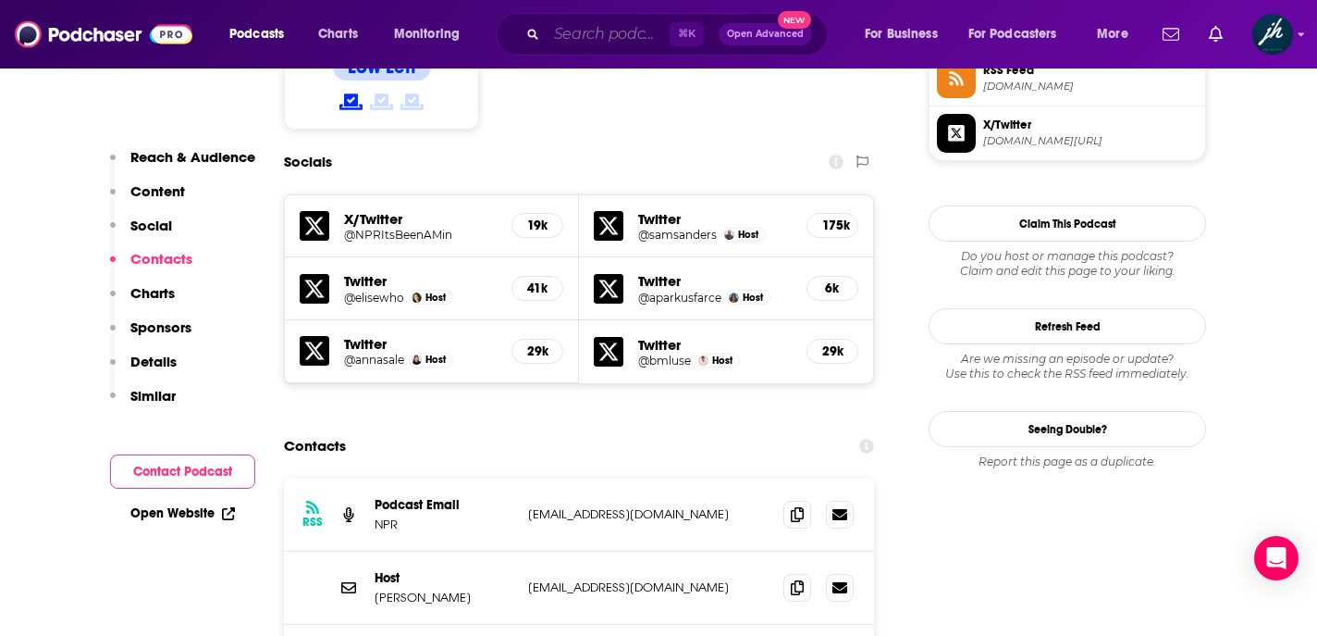
click at [662, 34] on input "Search podcasts, credits, & more..." at bounding box center [608, 34] width 123 height 30
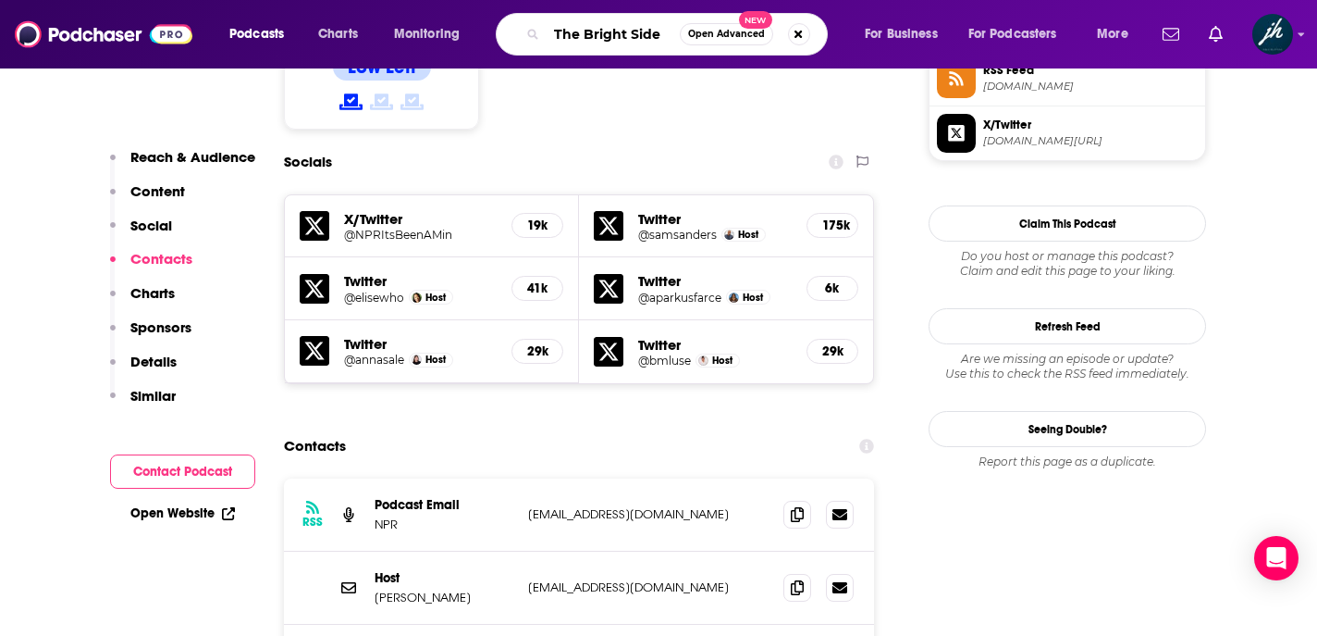
type input "The Bright Side"
click at [799, 31] on button "Search podcasts, credits, & more..." at bounding box center [799, 34] width 22 height 22
click at [673, 31] on input "interesting times with" at bounding box center [613, 34] width 133 height 30
click at [673, 33] on input "interesting times with [PERSON_NAME]" at bounding box center [613, 34] width 133 height 30
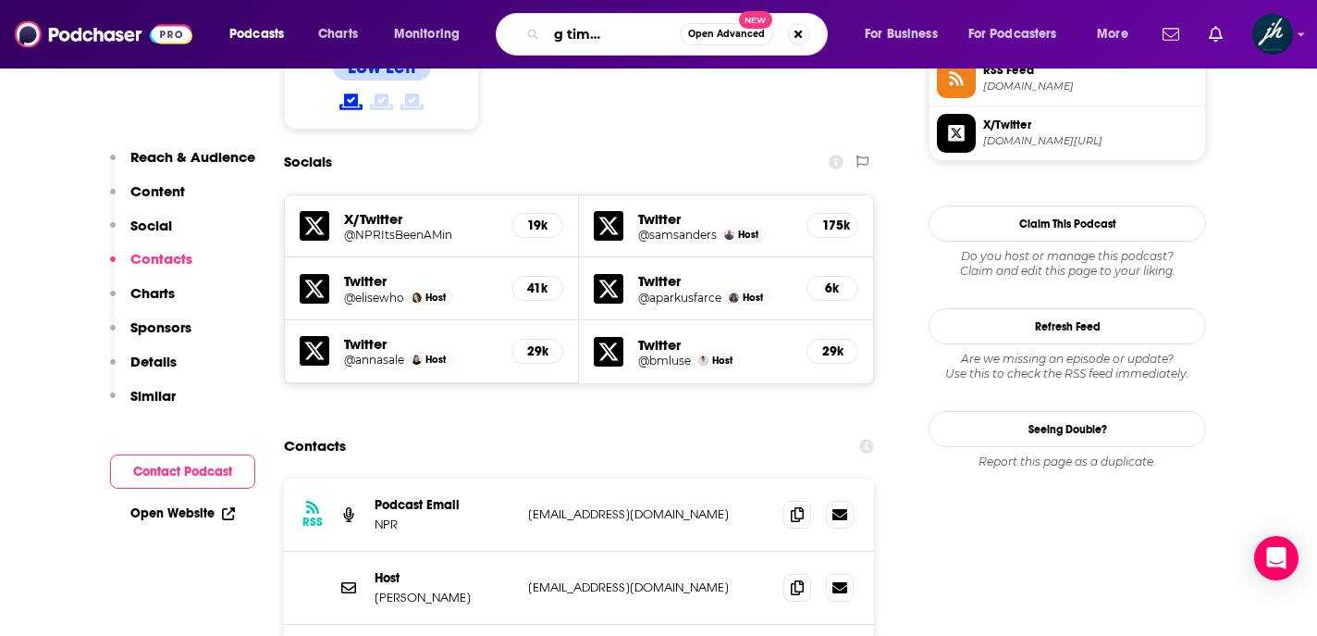
scroll to position [0, 104]
click at [672, 31] on input "interesting times with [PERSON_NAME]" at bounding box center [613, 34] width 133 height 30
click at [612, 28] on input "interesting times with [PERSON_NAME]" at bounding box center [613, 34] width 133 height 30
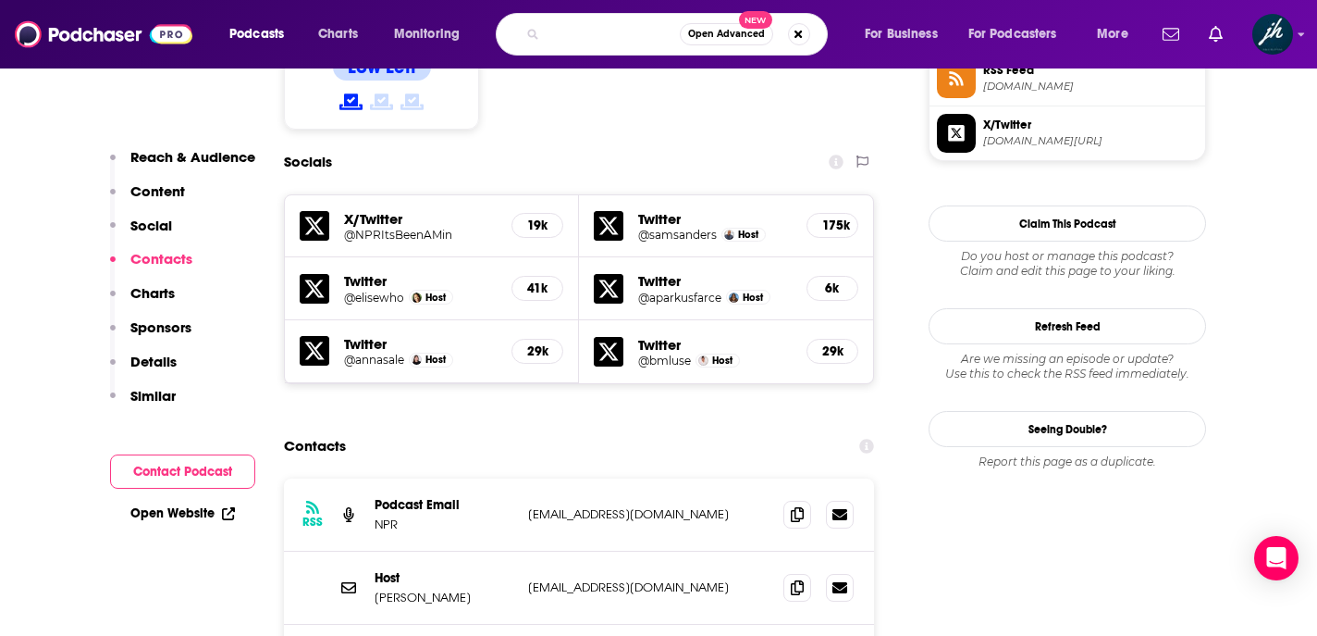
type input "interesting times with [PERSON_NAME]"
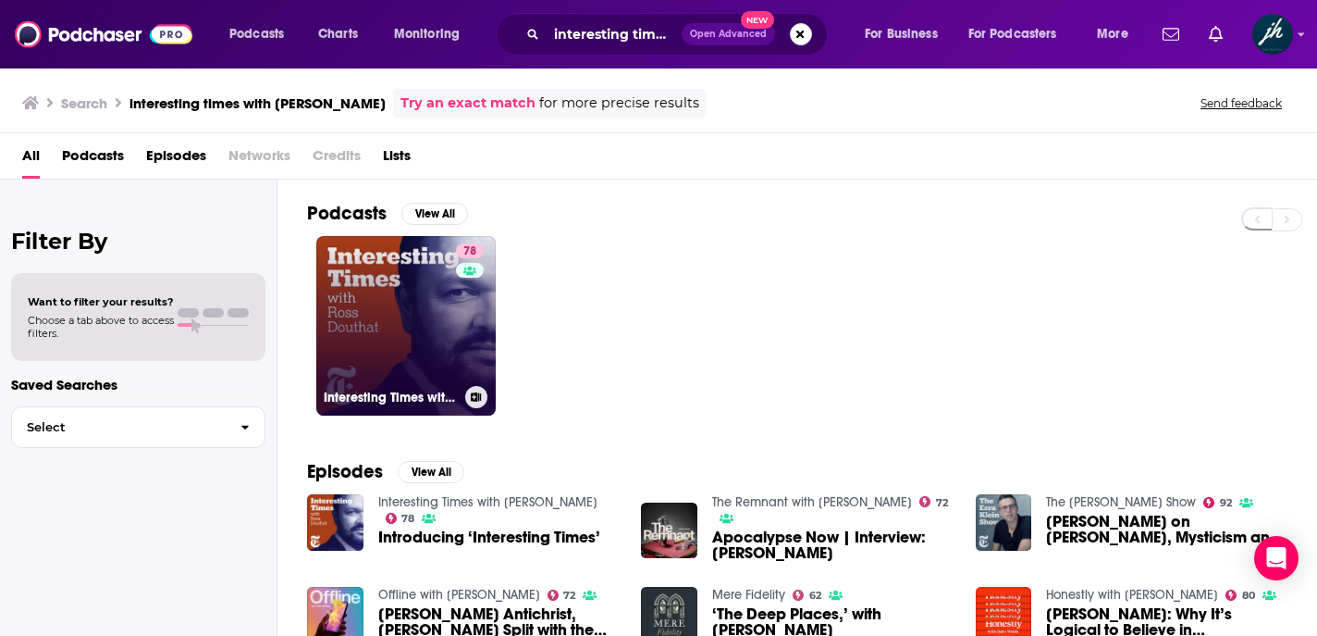
click at [410, 305] on link "78 Interesting Times with [PERSON_NAME]" at bounding box center [405, 325] width 179 height 179
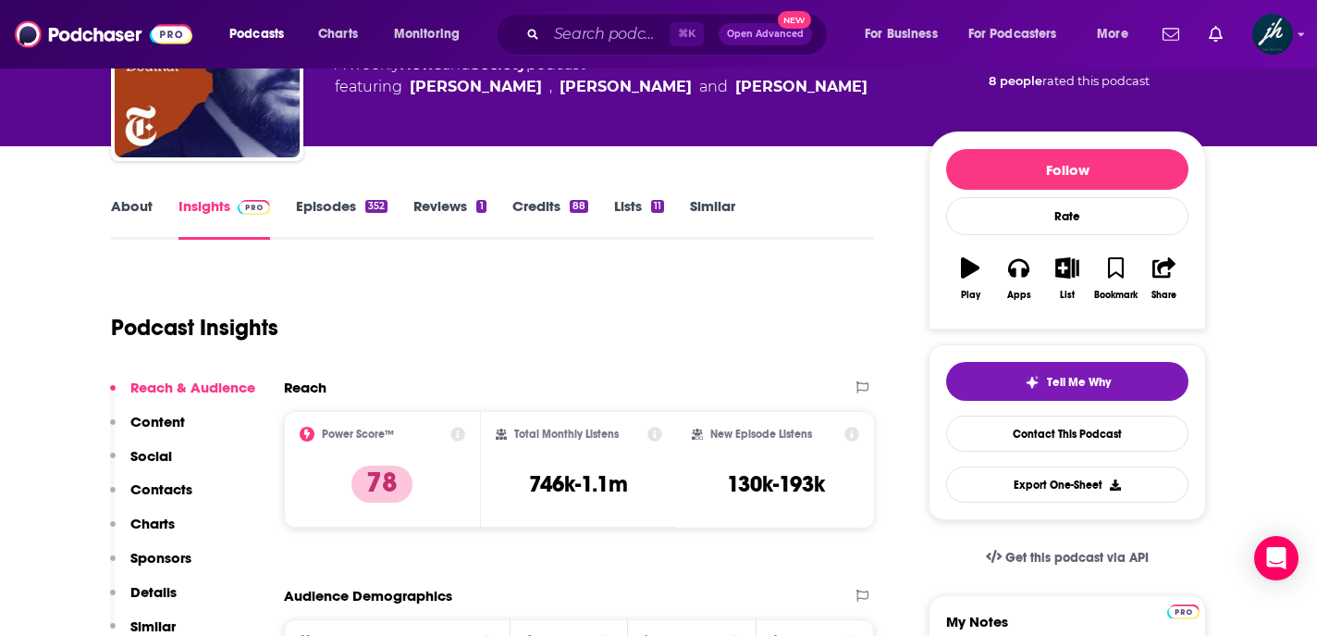
scroll to position [162, 0]
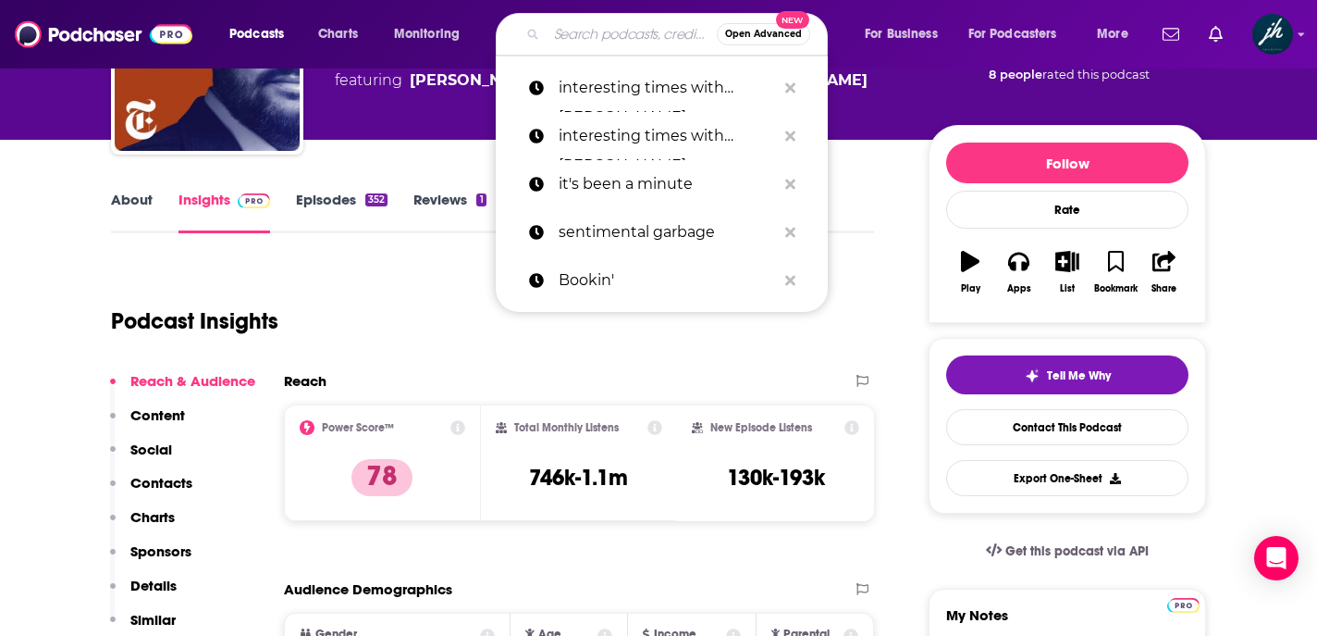
click at [565, 34] on input "Search podcasts, credits, & more..." at bounding box center [632, 34] width 170 height 30
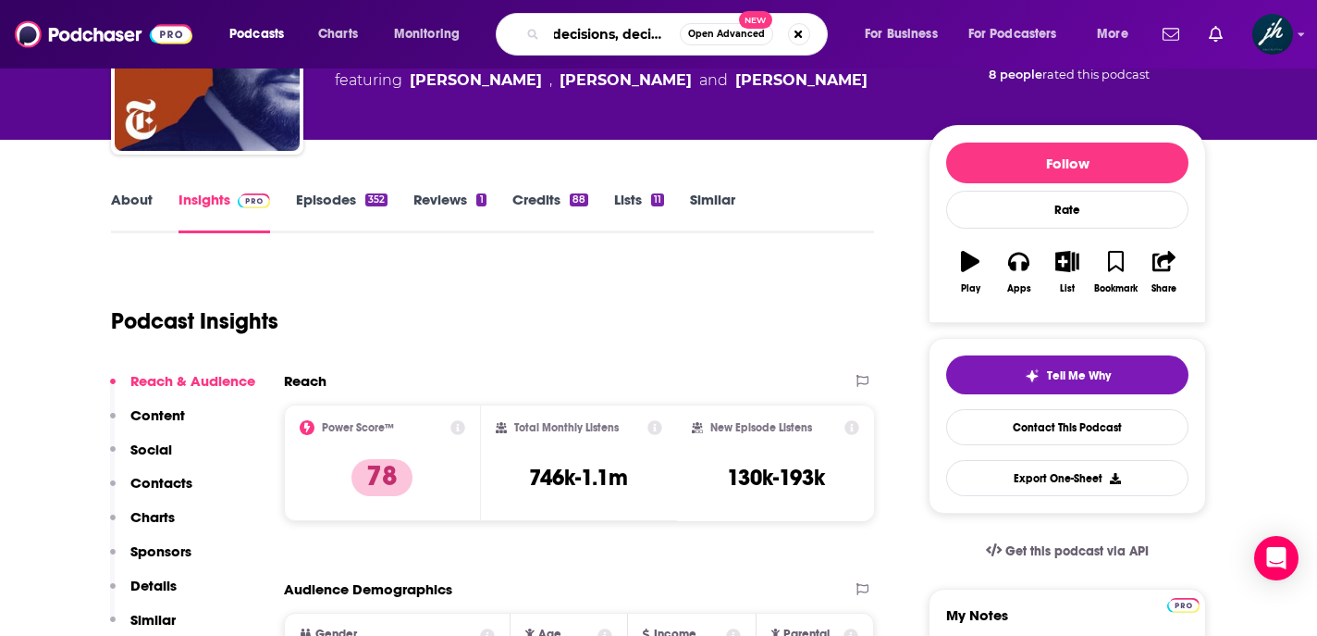
scroll to position [0, 18]
type input "decisions, decisions"
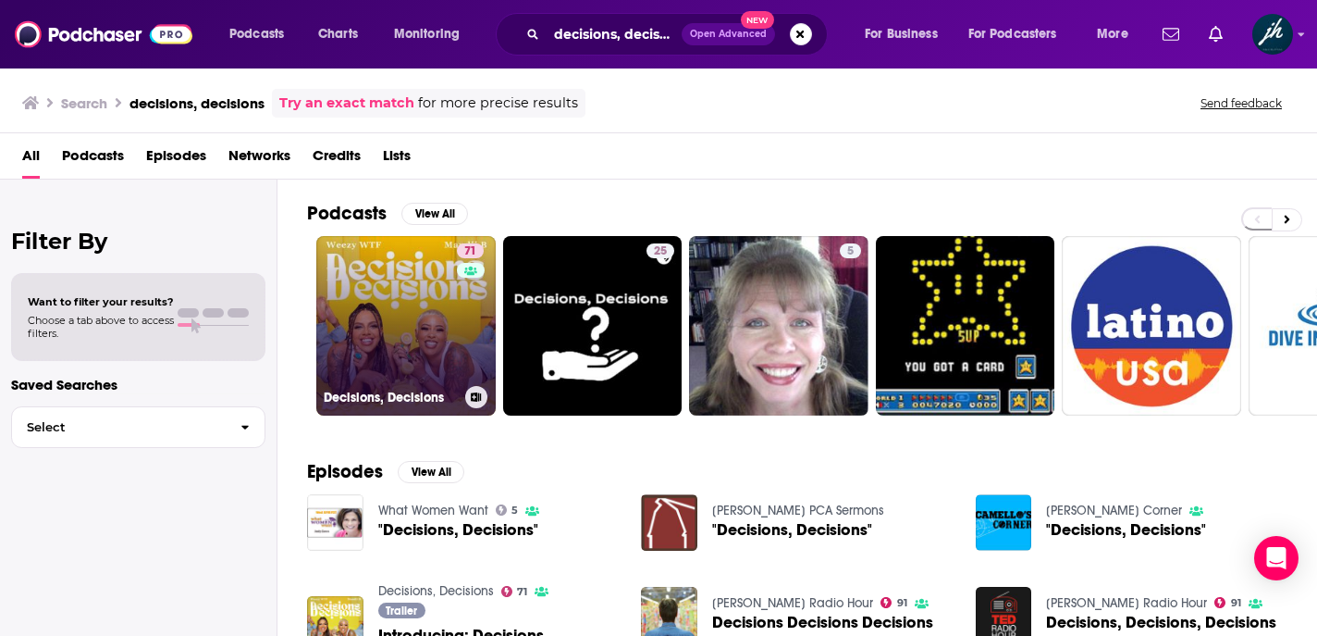
click at [381, 309] on link "71 Decisions, Decisions" at bounding box center [405, 325] width 179 height 179
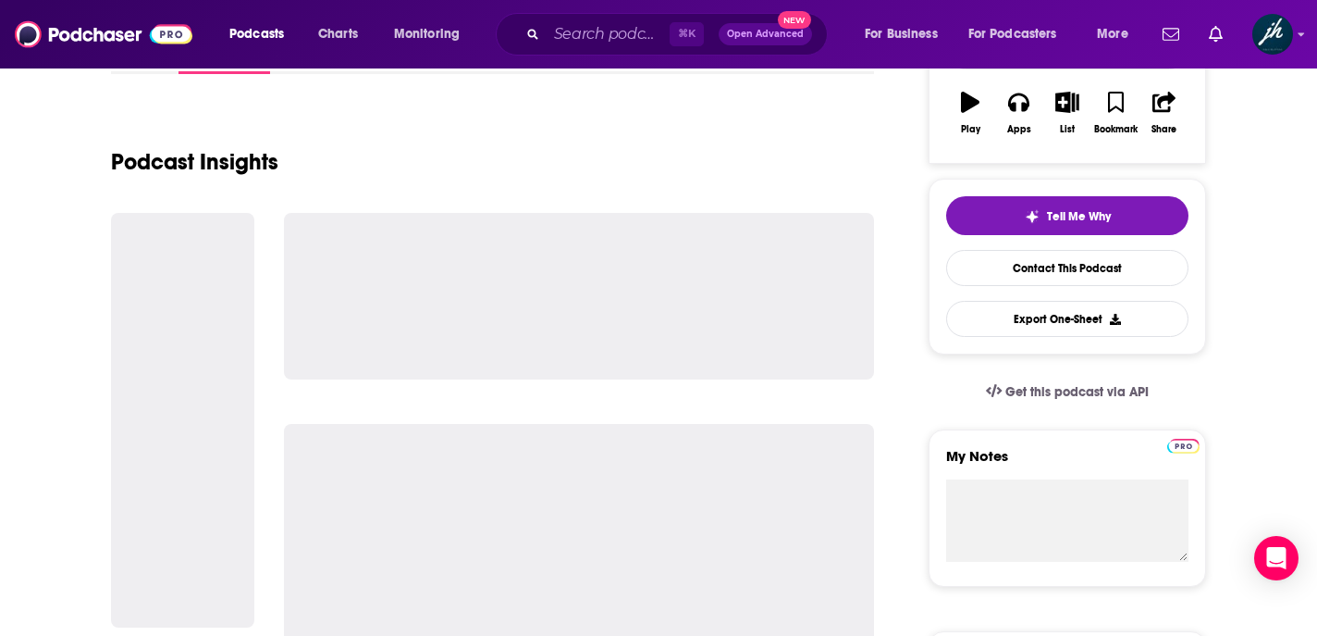
scroll to position [322, 0]
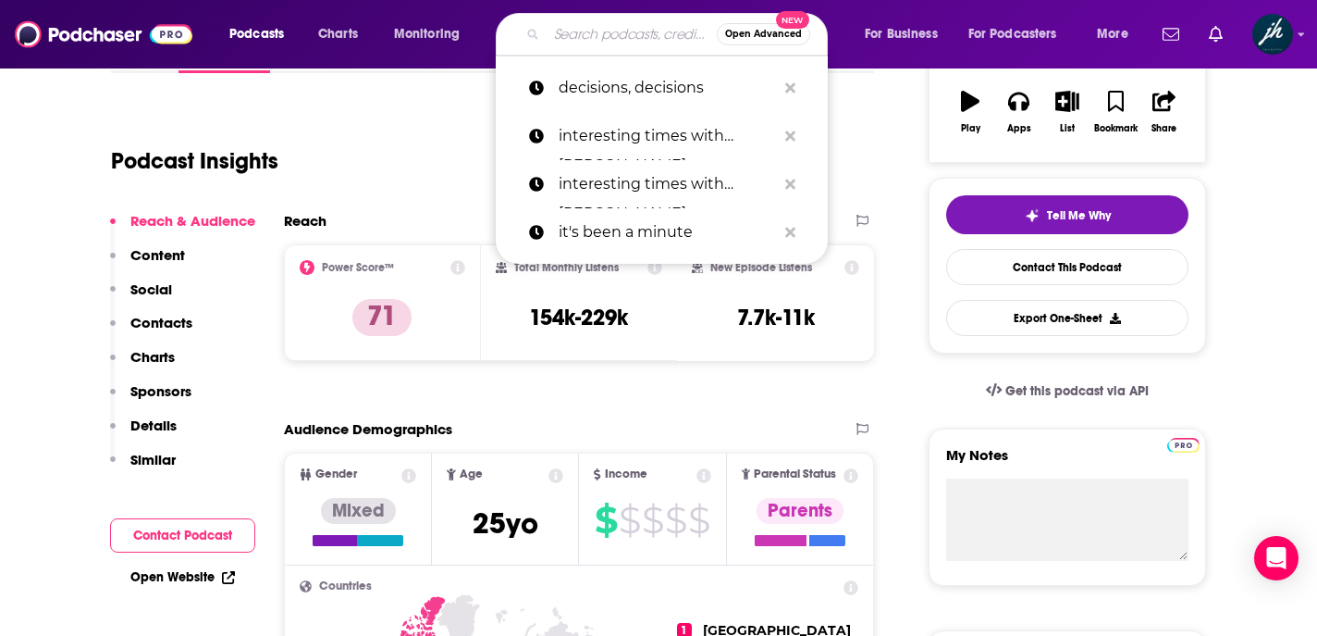
click at [563, 31] on input "Search podcasts, credits, & more..." at bounding box center [632, 34] width 170 height 30
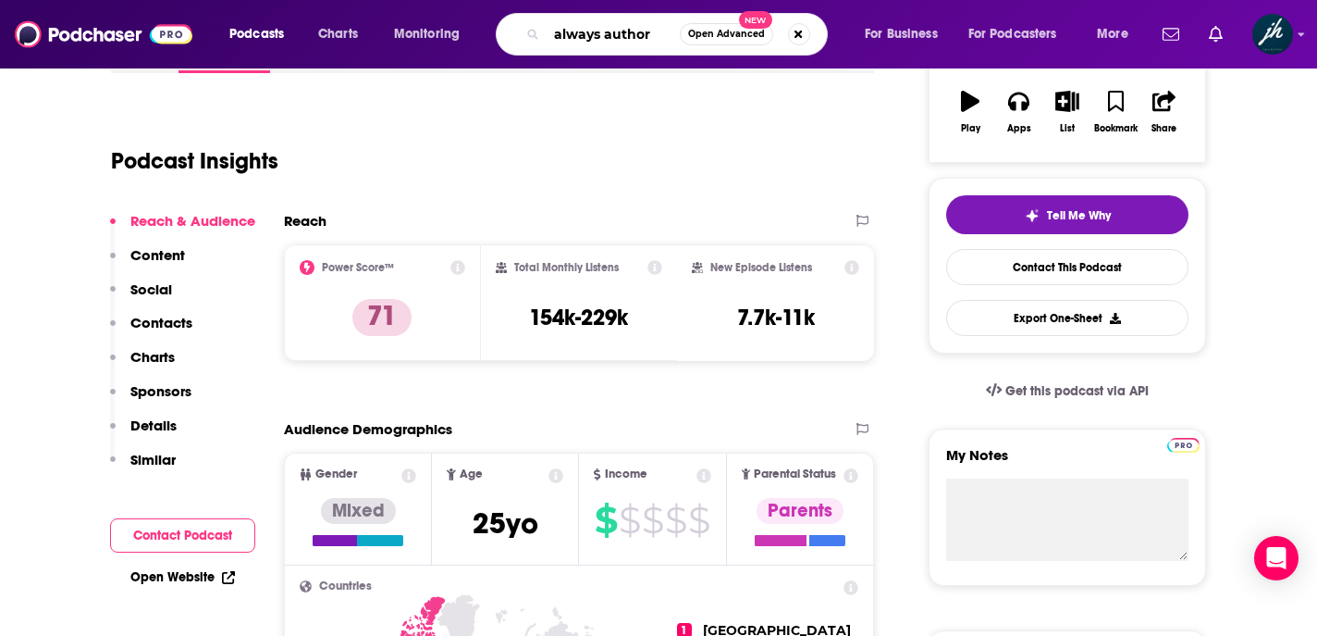
type input "always authors"
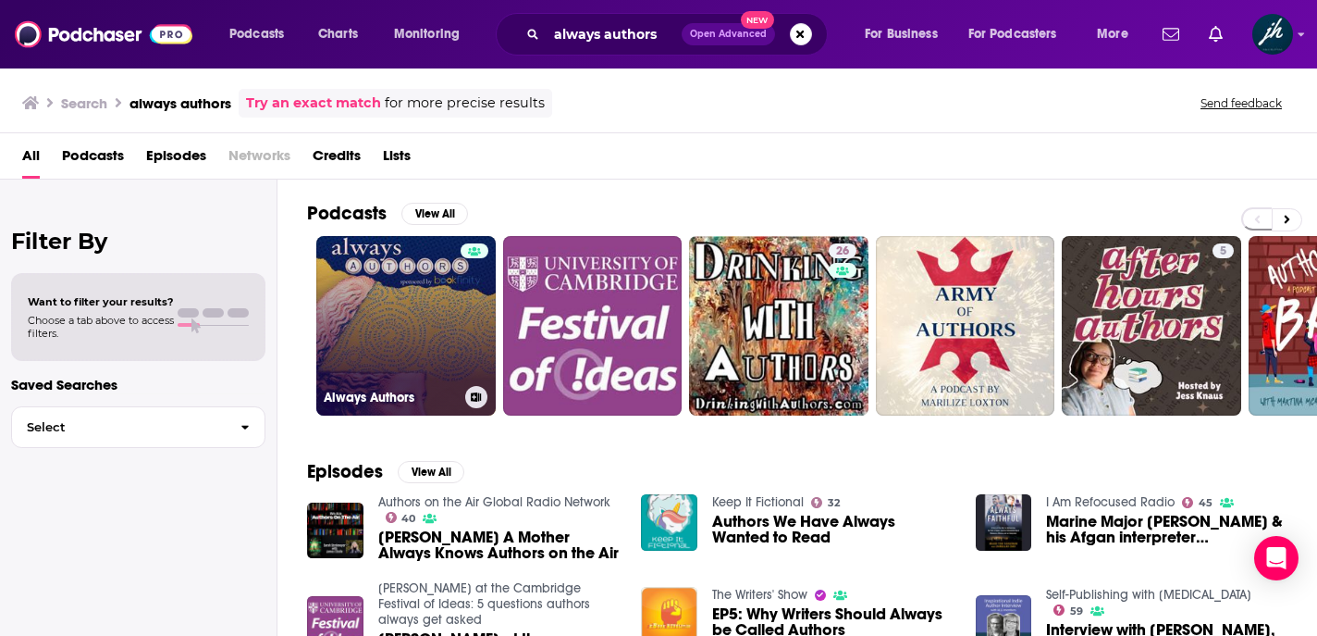
click at [401, 294] on link "Always Authors" at bounding box center [405, 325] width 179 height 179
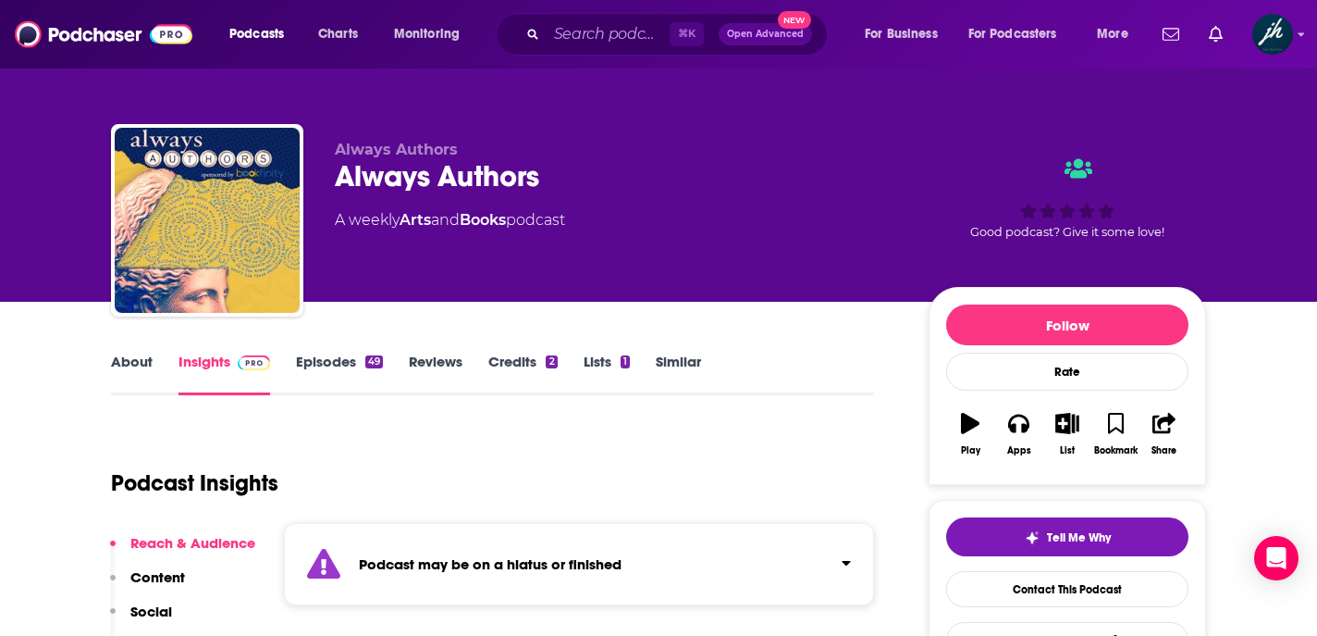
click at [130, 364] on link "About" at bounding box center [132, 373] width 42 height 43
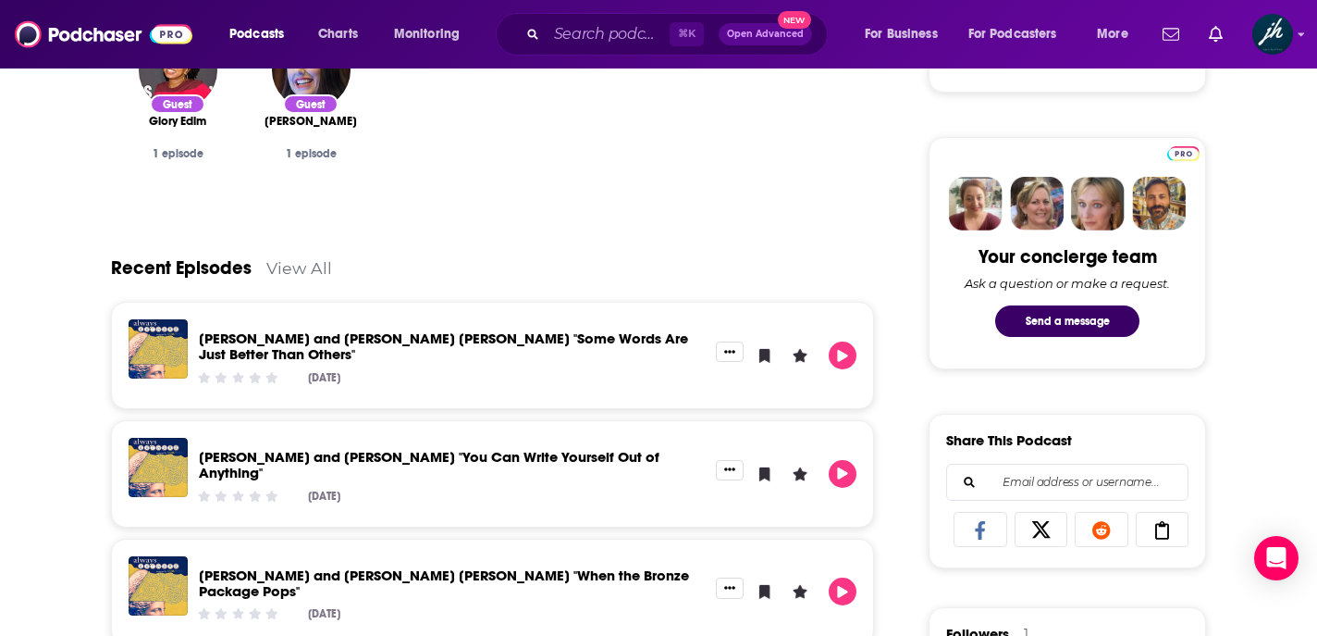
scroll to position [817, 0]
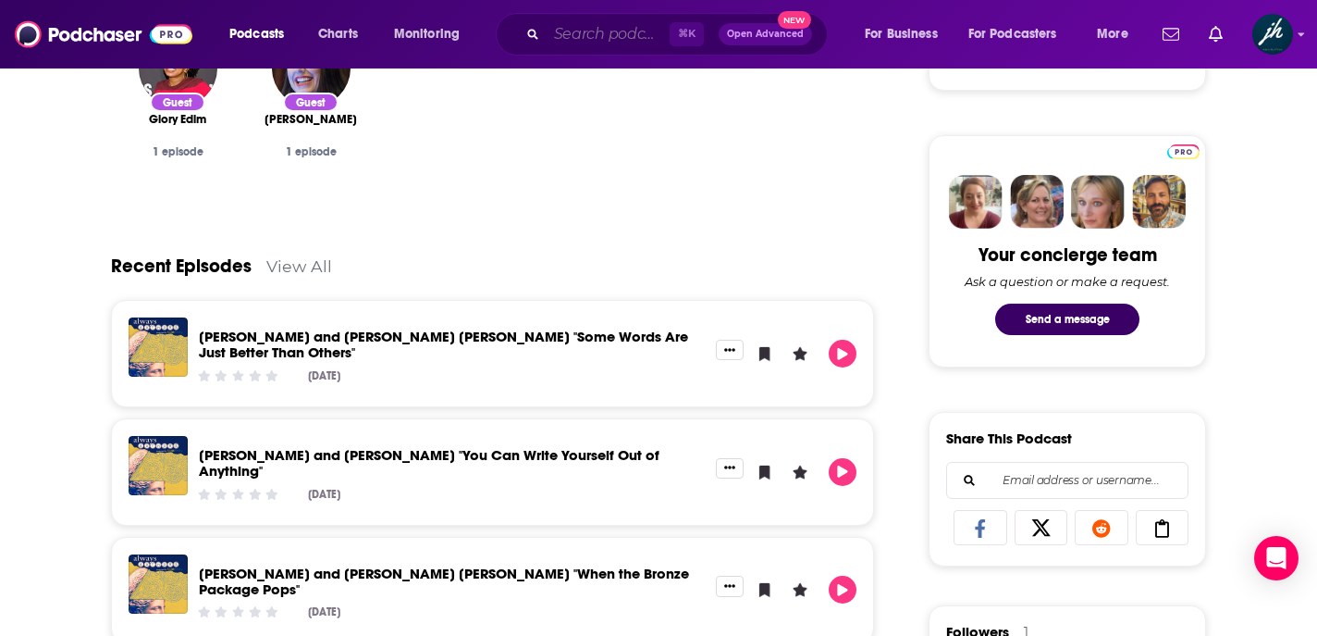
click at [581, 39] on input "Search podcasts, credits, & more..." at bounding box center [608, 34] width 123 height 30
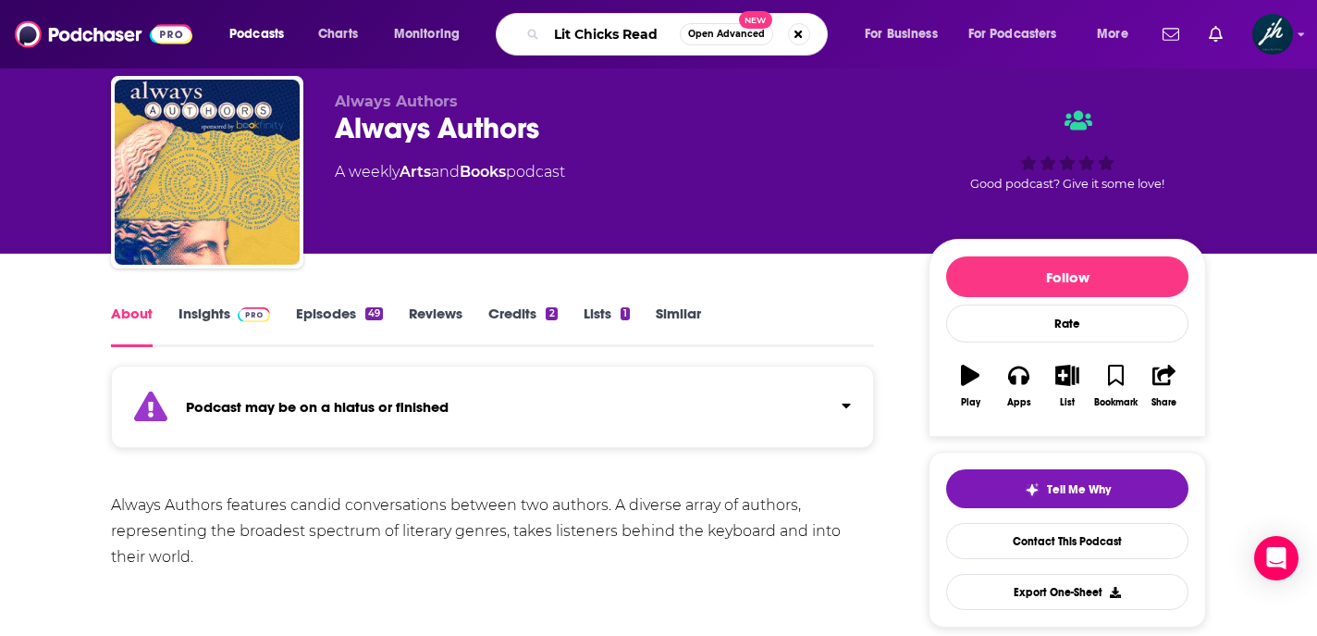
scroll to position [0, 0]
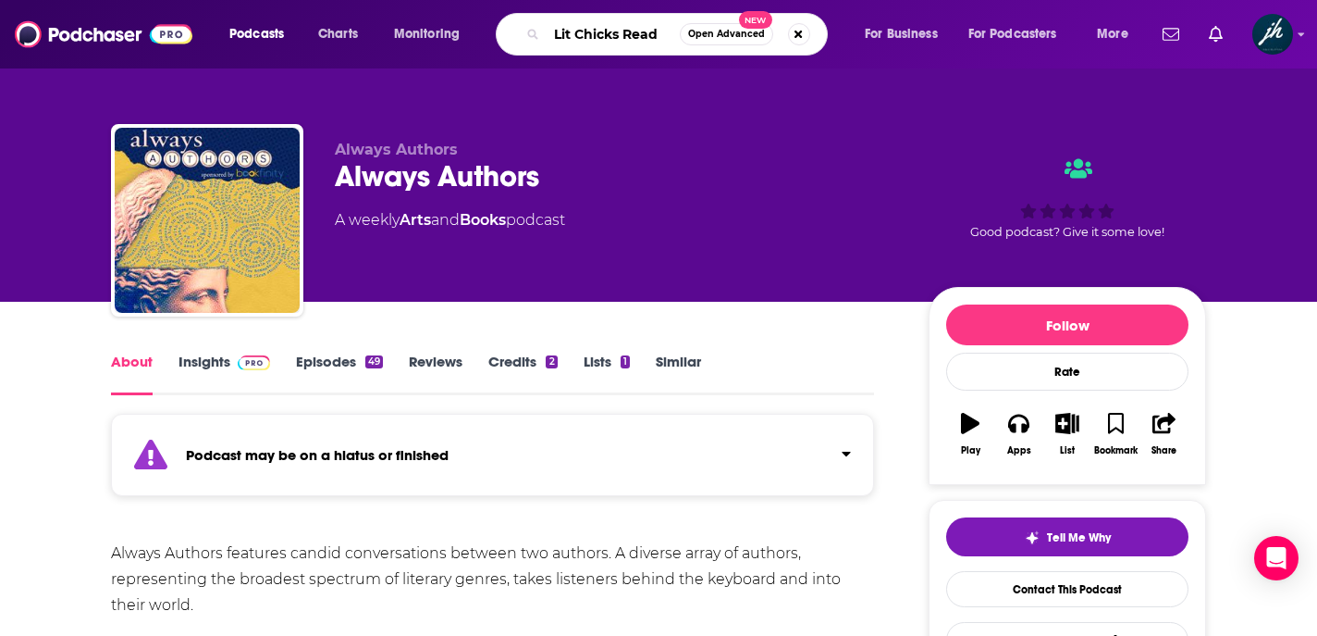
type input "Lit Chicks Read"
